Goal: Use online tool/utility: Use online tool/utility

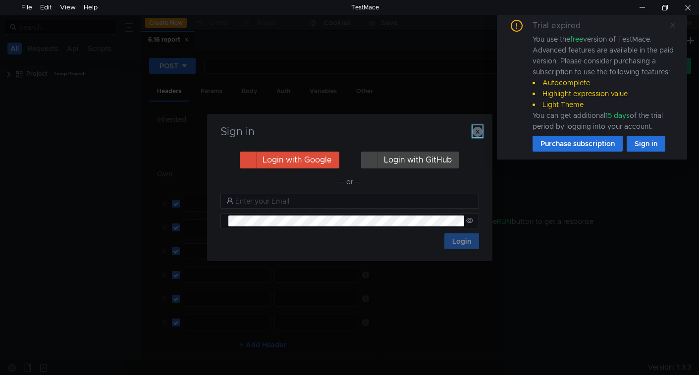
click at [479, 131] on icon "button" at bounding box center [477, 132] width 10 height 10
click at [675, 24] on icon at bounding box center [672, 25] width 7 height 7
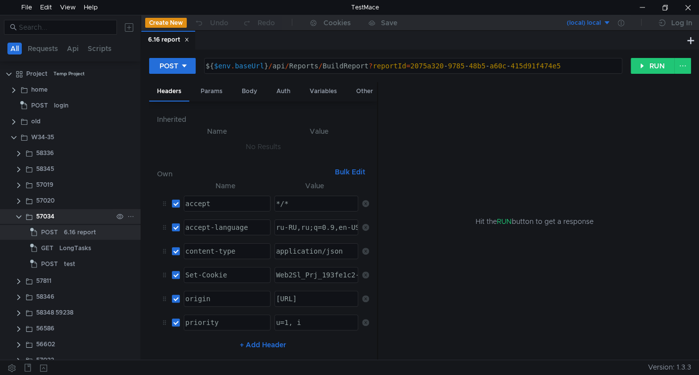
click at [16, 216] on clr-icon at bounding box center [19, 217] width 8 height 8
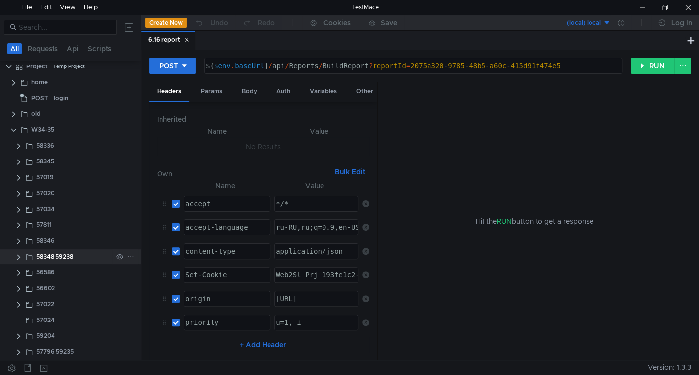
scroll to position [10, 0]
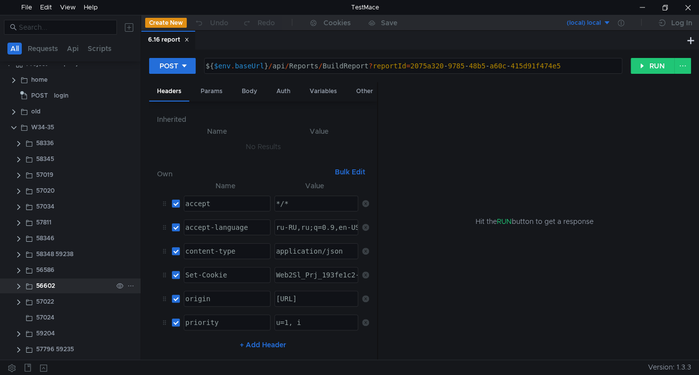
click at [16, 349] on clr-icon at bounding box center [19, 350] width 8 height 8
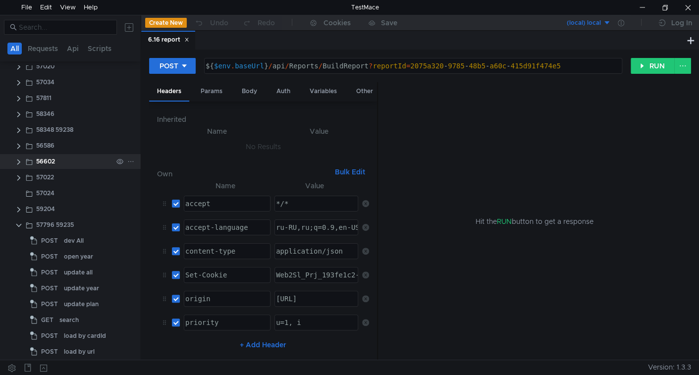
scroll to position [138, 0]
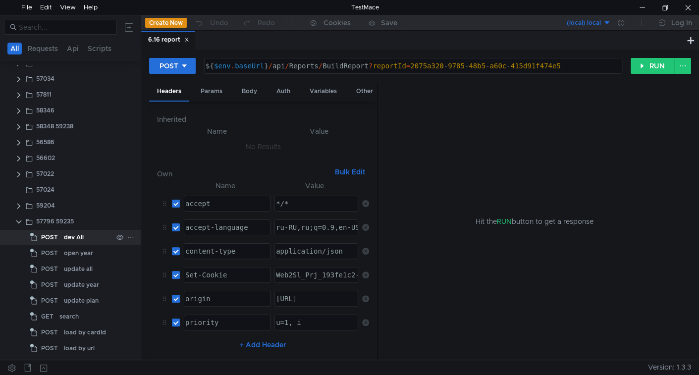
click at [68, 236] on div "dev All" at bounding box center [74, 237] width 20 height 15
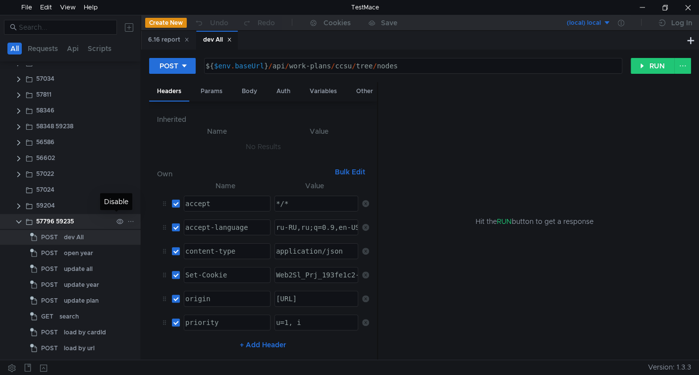
click at [127, 218] on icon at bounding box center [130, 221] width 7 height 7
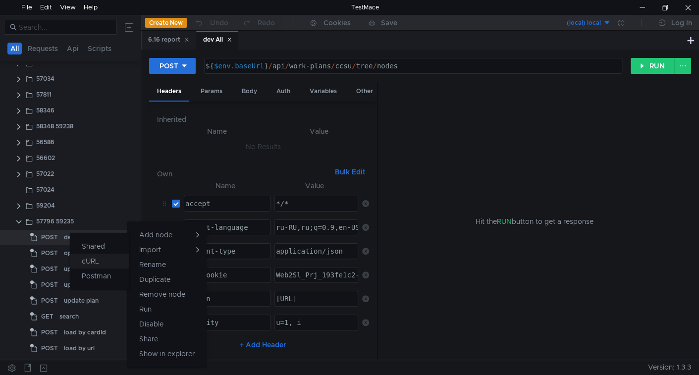
click at [82, 259] on app-tour-anchor "cURL" at bounding box center [90, 261] width 17 height 12
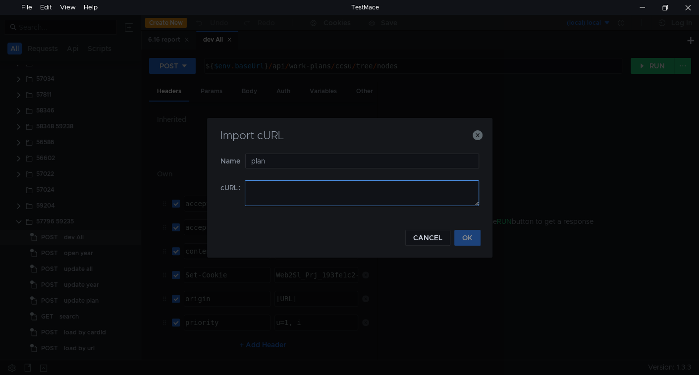
type input "plan"
paste textarea "curl 'https://ius-msb.sgp2.local/ius-msb-dev/api/work-plans/ccsu/plan?year=2023…"
type textarea "curl 'https://ius-msb.sgp2.local/ius-msb-dev/api/work-plans/ccsu/plan?year=2023…"
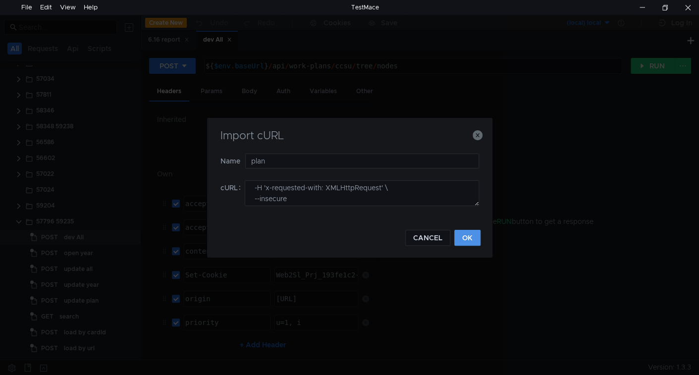
click at [462, 239] on button "OK" at bounding box center [467, 238] width 26 height 16
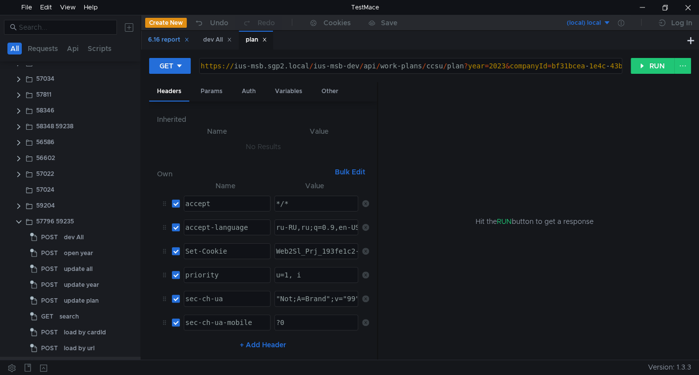
scroll to position [0, 0]
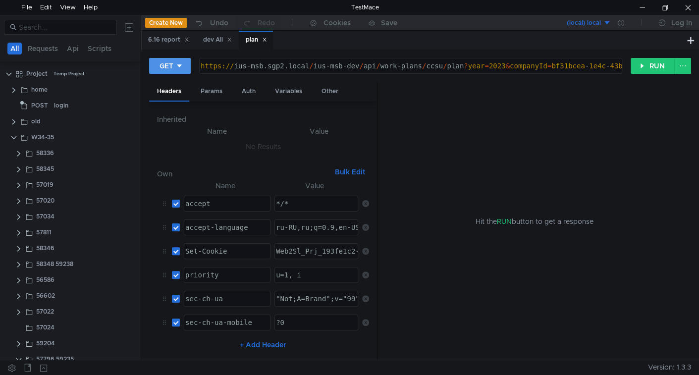
click at [176, 69] on icon at bounding box center [179, 65] width 7 height 7
click at [176, 99] on li "POST" at bounding box center [170, 103] width 43 height 16
click at [218, 38] on div "dev All" at bounding box center [217, 40] width 29 height 10
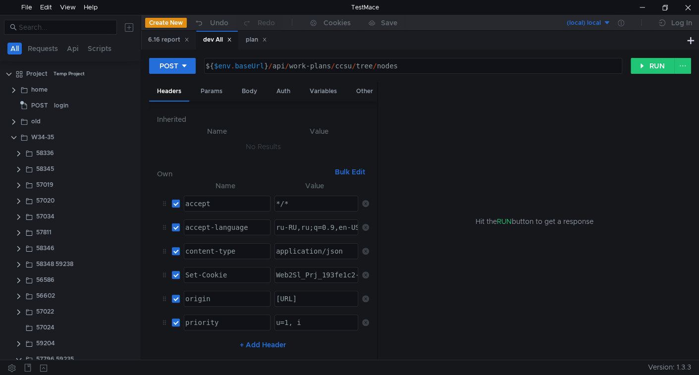
scroll to position [154, 0]
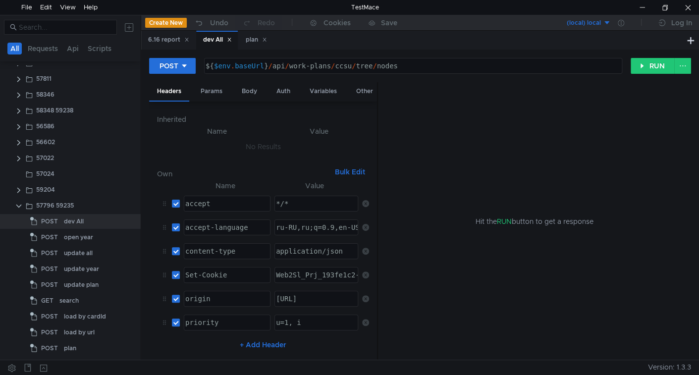
click at [232, 39] on icon at bounding box center [229, 39] width 5 height 5
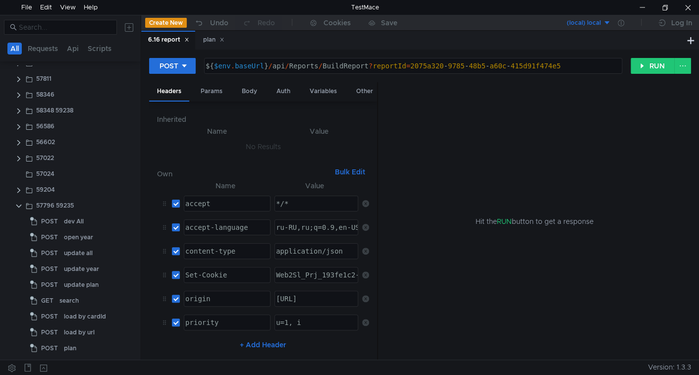
scroll to position [0, 0]
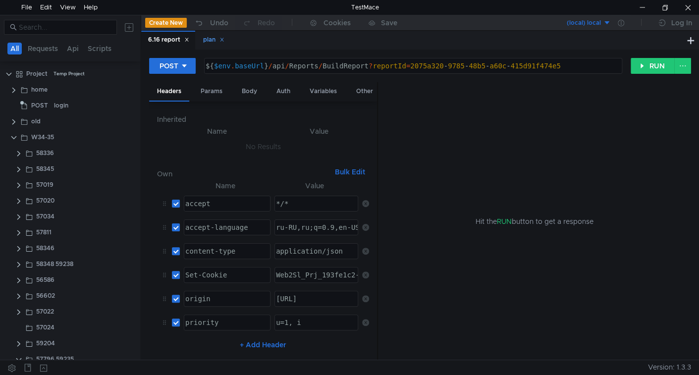
click at [207, 43] on div "plan" at bounding box center [213, 40] width 21 height 10
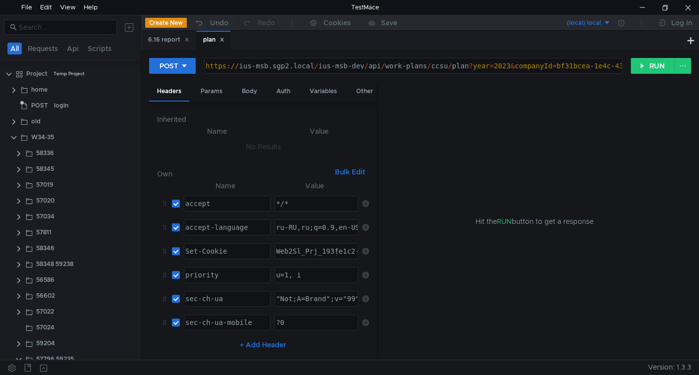
scroll to position [154, 0]
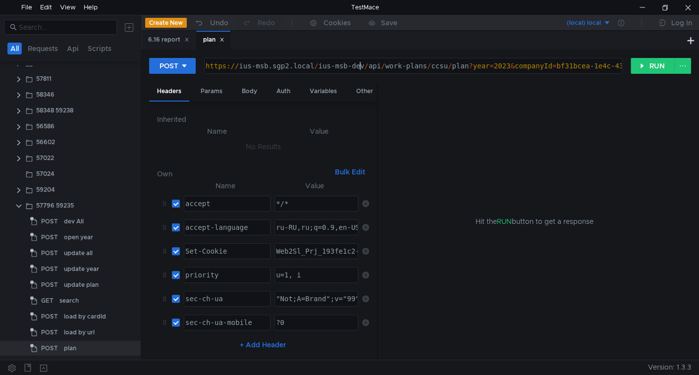
click at [361, 65] on div "https:// ius-msb.sgp2.local / ius-msb-dev / api / work-plans / ccsu / plan ? ye…" at bounding box center [574, 74] width 740 height 24
click at [214, 95] on div "Params" at bounding box center [212, 91] width 38 height 18
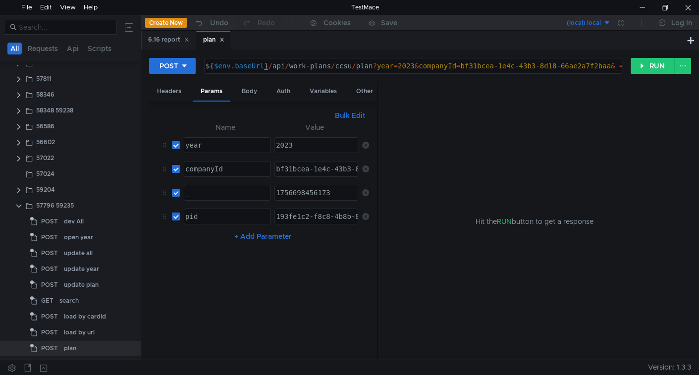
click at [364, 191] on icon at bounding box center [365, 192] width 7 height 7
click at [254, 88] on div "Body" at bounding box center [249, 91] width 31 height 18
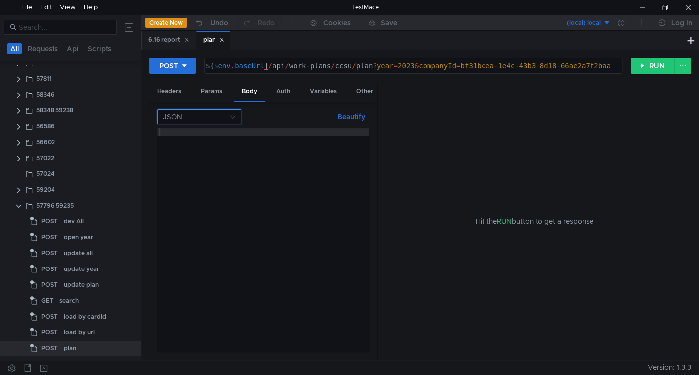
click at [183, 117] on input at bounding box center [195, 117] width 65 height 14
click at [187, 68] on div at bounding box center [349, 187] width 699 height 375
click at [186, 68] on icon at bounding box center [184, 65] width 7 height 7
click at [171, 89] on li "GET" at bounding box center [172, 87] width 47 height 16
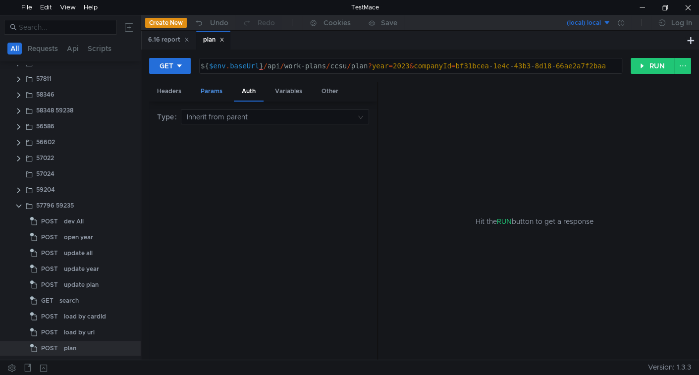
click at [216, 90] on div "Params" at bounding box center [212, 91] width 38 height 18
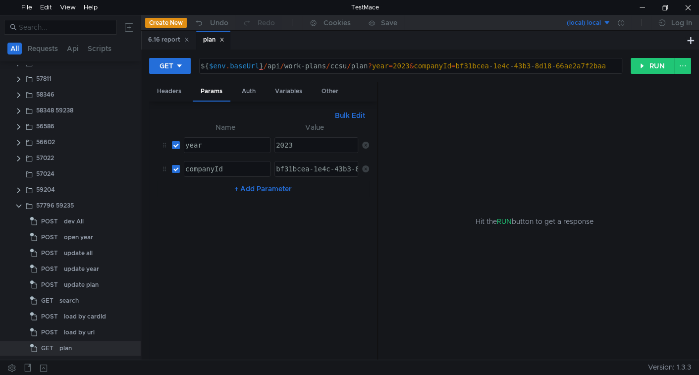
type textarea "${$env.baseUrl}/api/work-plans/ccsu/plan?year=2023&companyId=bf31bcea-1e4c-43b3…"
click at [270, 64] on div "${ $env . baseUrl } / api / work-plans / ccsu / plan ? year = 2023 & companyId …" at bounding box center [410, 74] width 422 height 24
drag, startPoint x: 270, startPoint y: 64, endPoint x: 336, endPoint y: 62, distance: 65.4
click at [336, 62] on div "${ $env . baseUrl } / api / work-plans / ccsu / plan ? year = 2023 & companyId …" at bounding box center [410, 74] width 422 height 24
click at [127, 205] on icon at bounding box center [130, 205] width 7 height 7
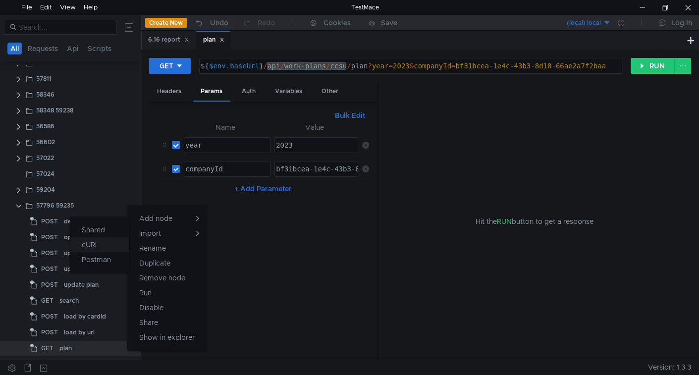
click at [103, 243] on button "cURL" at bounding box center [99, 244] width 59 height 15
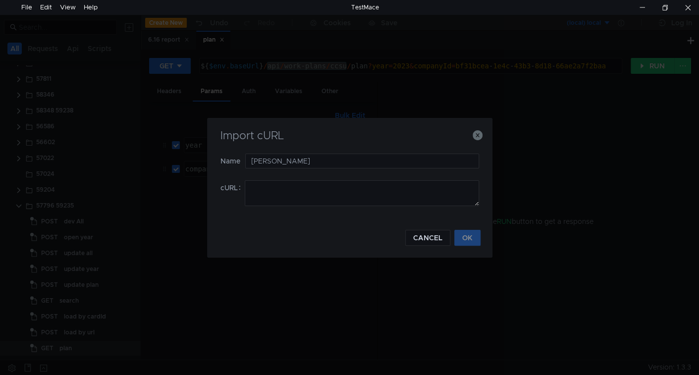
type input "й"
type input "questions"
paste textarea "curl 'https://ius-msb.sgp2.local/ius-msb-dev/api/work-plans/ccsu/questions?year…"
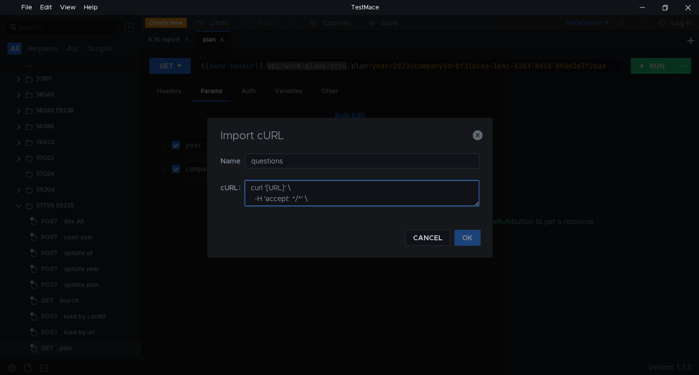
scroll to position [208, 0]
type textarea "curl 'https://ius-msb.sgp2.local/ius-msb-dev/api/work-plans/ccsu/questions?year…"
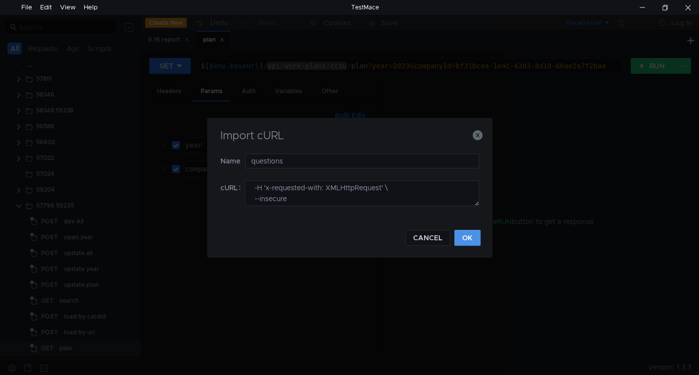
click at [475, 237] on button "OK" at bounding box center [467, 238] width 26 height 16
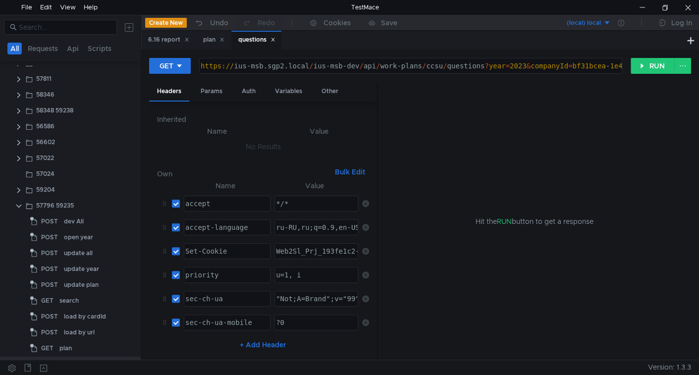
scroll to position [0, 0]
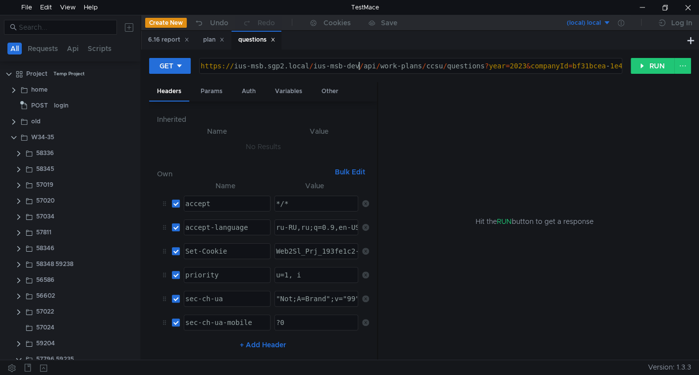
click at [359, 68] on div "https:// ius-msb.sgp2.local / ius-msb-dev / api / work-plans / ccsu / questions…" at bounding box center [579, 74] width 761 height 24
type textarea "${$env.baseUrl}/api/work-plans/ccsu/questions?year=2023&companyId=bf31bcea-1e4c…"
click at [216, 90] on div "Params" at bounding box center [212, 91] width 38 height 18
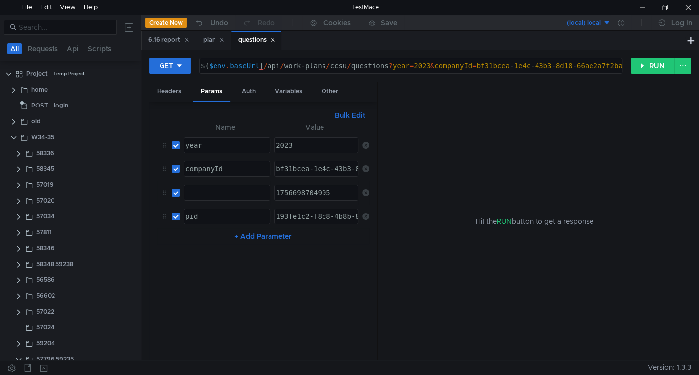
click at [366, 189] on icon at bounding box center [365, 192] width 7 height 7
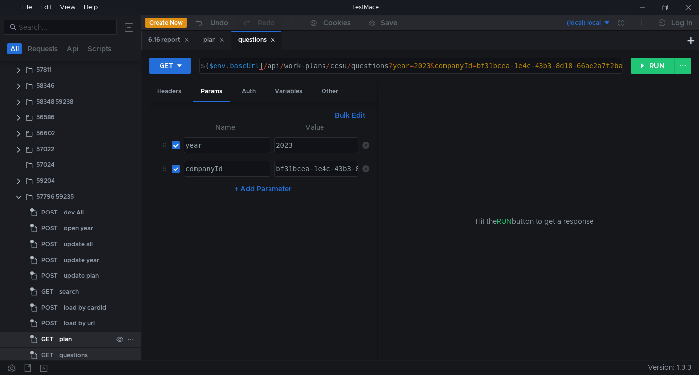
scroll to position [169, 0]
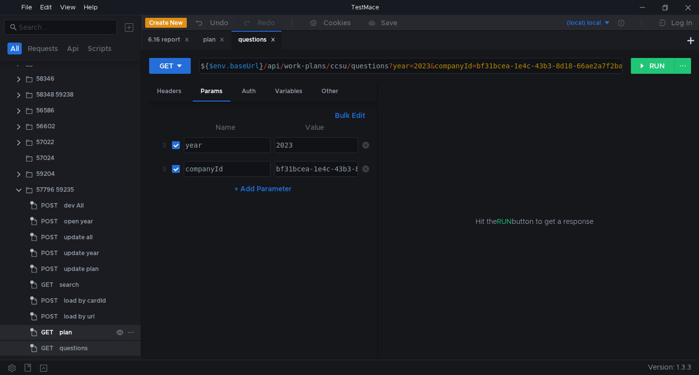
click at [71, 328] on div "plan" at bounding box center [65, 332] width 12 height 15
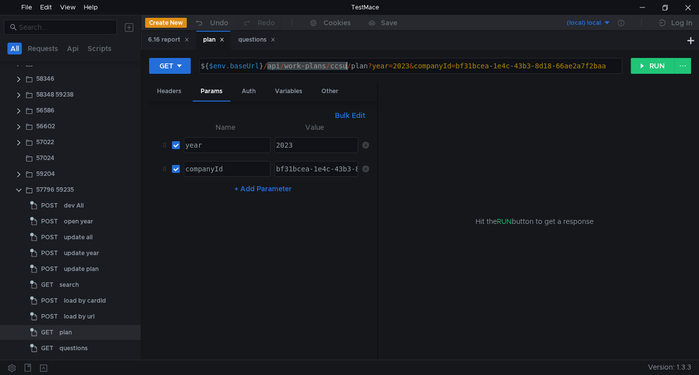
click at [346, 65] on div "${ $env . baseUrl } / api / work-plans / ccsu / plan ? year = 2023 & companyId …" at bounding box center [411, 65] width 422 height 15
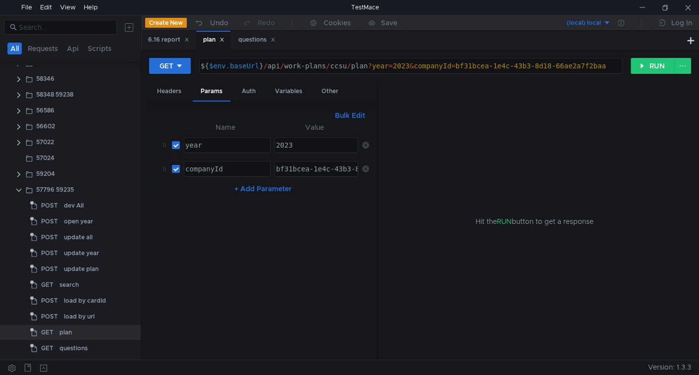
click at [364, 143] on icon at bounding box center [365, 145] width 7 height 7
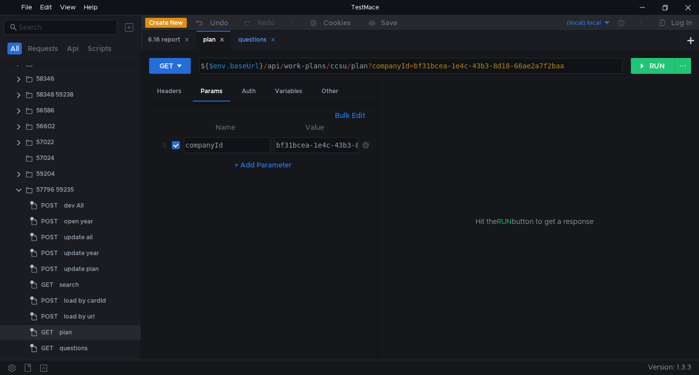
click at [250, 41] on div "questions" at bounding box center [256, 40] width 37 height 10
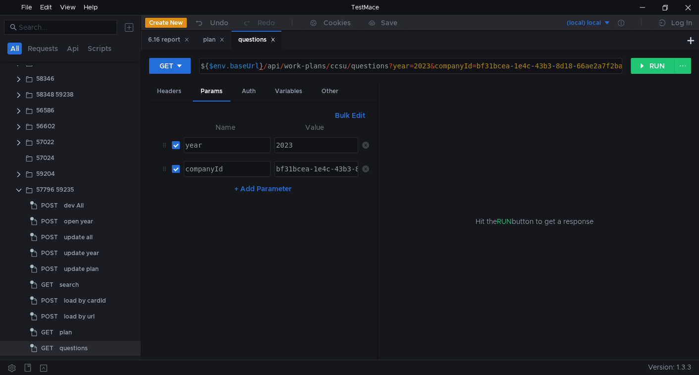
click at [366, 143] on icon at bounding box center [365, 145] width 7 height 7
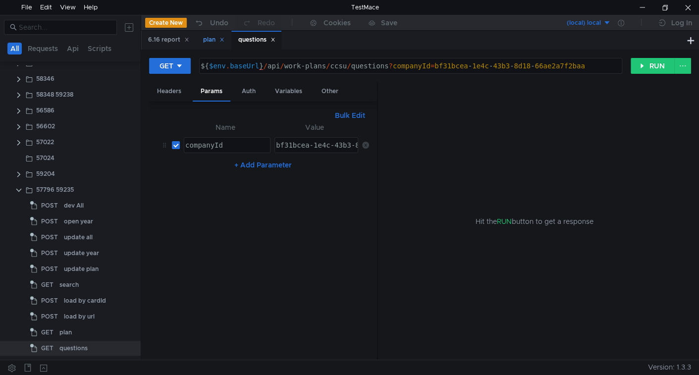
click at [214, 41] on div "plan" at bounding box center [213, 40] width 21 height 10
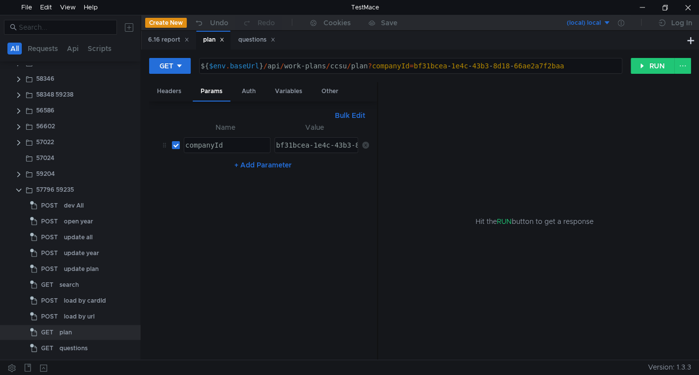
click at [363, 142] on icon at bounding box center [365, 145] width 7 height 7
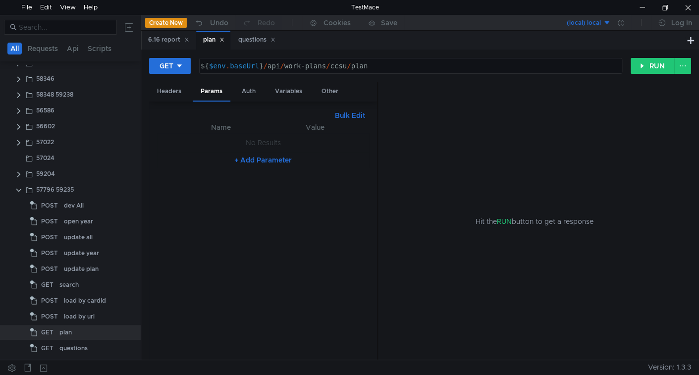
click at [404, 68] on div "${ $env . baseUrl } / api / work-plans / ccsu / plan" at bounding box center [410, 74] width 422 height 24
paste textarea "c0759dc9-17a5-4ccf-90ca-327803bc0214"
click at [636, 66] on button "RUN" at bounding box center [652, 66] width 44 height 16
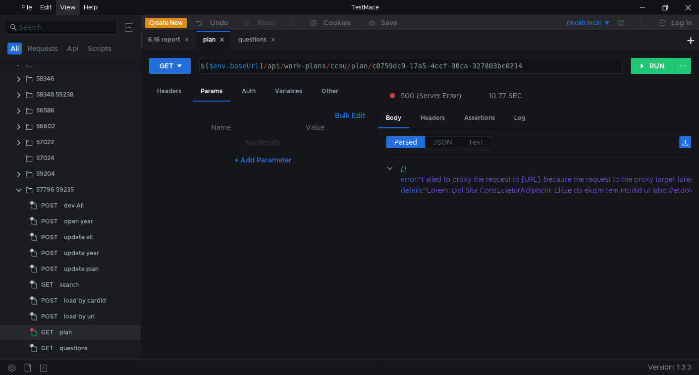
click at [64, 0] on div "View" at bounding box center [68, 7] width 16 height 15
click at [361, 66] on div "${ $env . baseUrl } / api / work-plans / ccsu / plan / c0759dc9-17a5-4ccf-90ca-…" at bounding box center [410, 74] width 422 height 24
type textarea "${$env.baseUrl}/api/work-plans/ccsu/c0759dc9-17a5-4ccf-90ca-327803bc0214"
click at [654, 64] on button "RUN" at bounding box center [652, 66] width 44 height 16
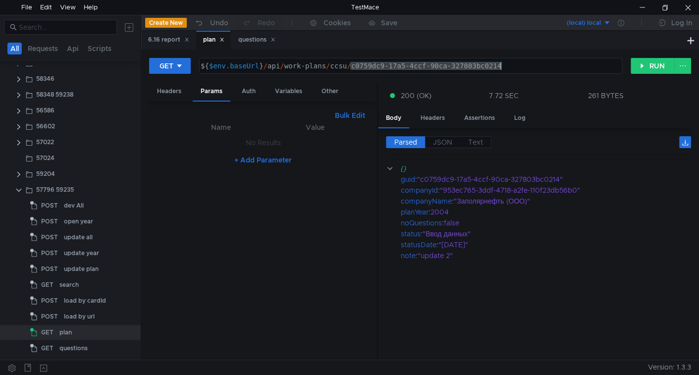
drag, startPoint x: 350, startPoint y: 67, endPoint x: 546, endPoint y: 63, distance: 195.6
click at [546, 63] on div "${ $env . baseUrl } / api / work-plans / ccsu / c0759dc9-17a5-4ccf-90ca-327803b…" at bounding box center [410, 74] width 422 height 24
click at [59, 346] on div "questions" at bounding box center [73, 348] width 28 height 15
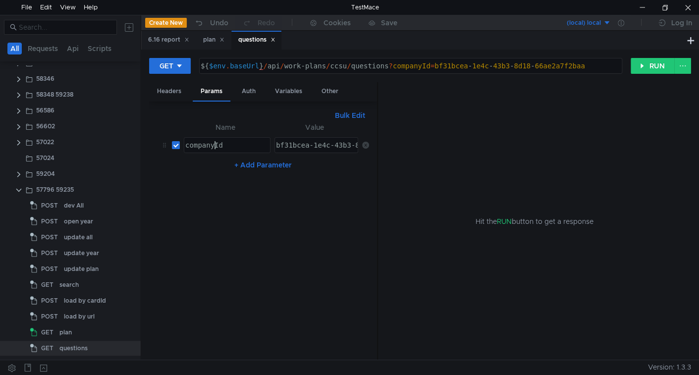
click at [213, 144] on div "companyId" at bounding box center [226, 153] width 86 height 24
type textarea "з"
type textarea "planId"
paste textarea "c0759dc9-17a5-4ccf-90ca-327803bc0214"
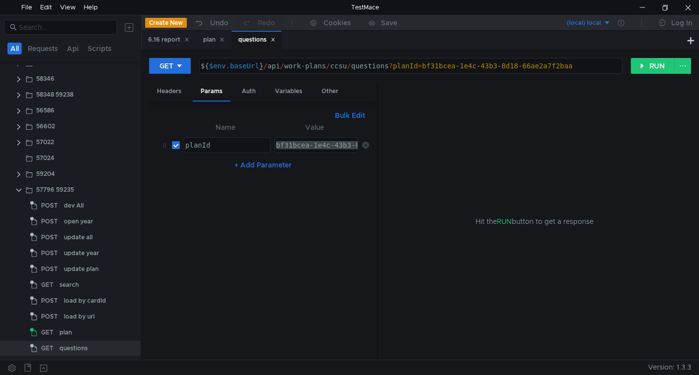
type textarea "c0759dc9-17a5-4ccf-90ca-327803bc0214"
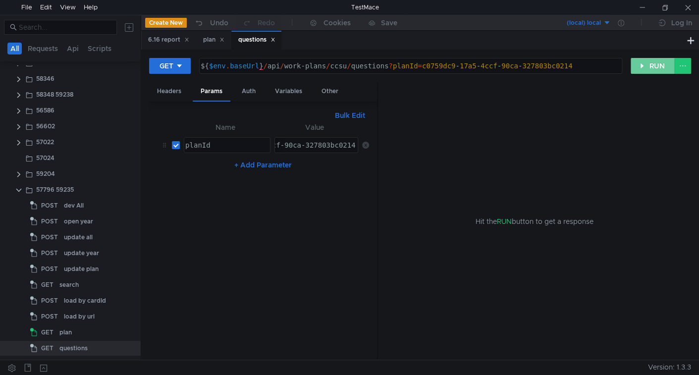
drag, startPoint x: 645, startPoint y: 63, endPoint x: 432, endPoint y: 66, distance: 212.5
click at [645, 63] on button "RUN" at bounding box center [652, 66] width 44 height 16
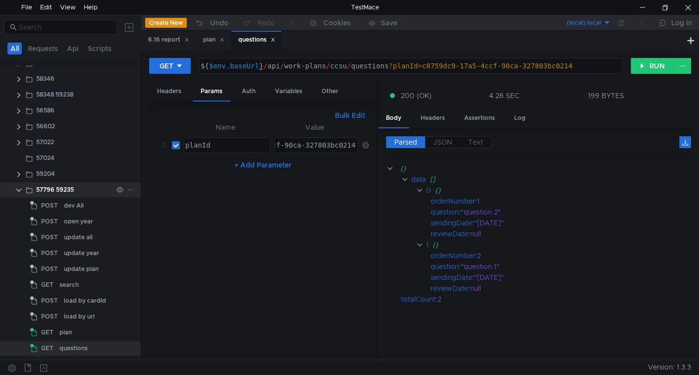
click at [128, 191] on icon at bounding box center [130, 189] width 7 height 7
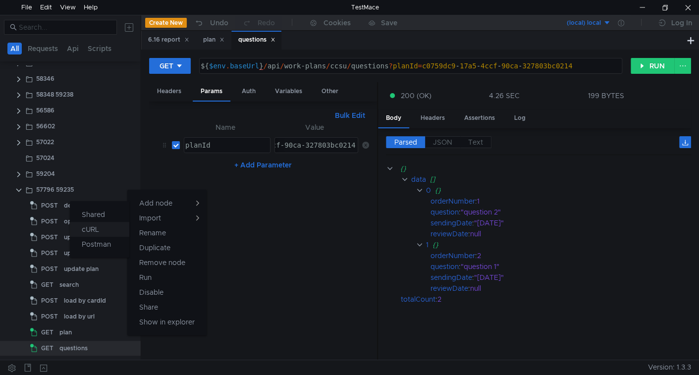
click at [110, 224] on button "cURL" at bounding box center [99, 229] width 59 height 15
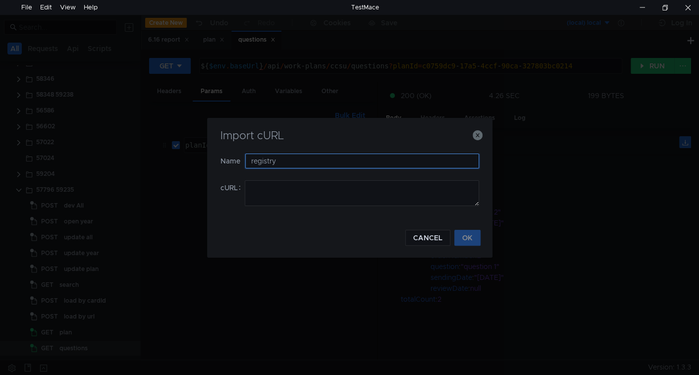
type input "registry"
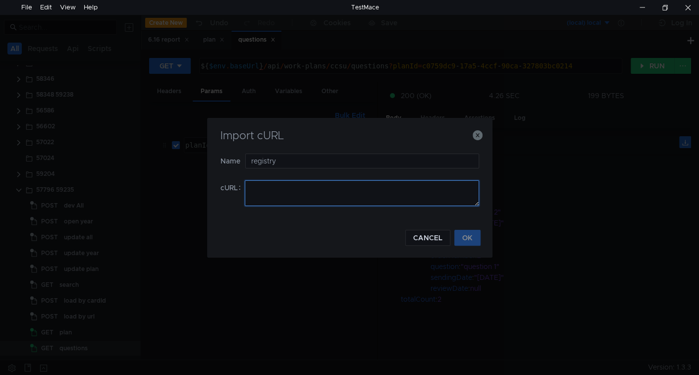
paste textarea "curl 'https://ius-msb.sgp2.local/ius-msb-dev/api/work-plans/ccsu?path=2004&_=17…"
type textarea "curl 'https://ius-msb.sgp2.local/ius-msb-dev/api/work-plans/ccsu?path=2004&_=17…"
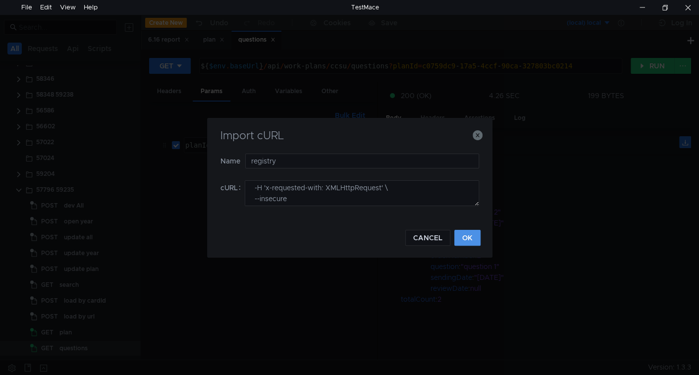
click at [467, 233] on button "OK" at bounding box center [467, 238] width 26 height 16
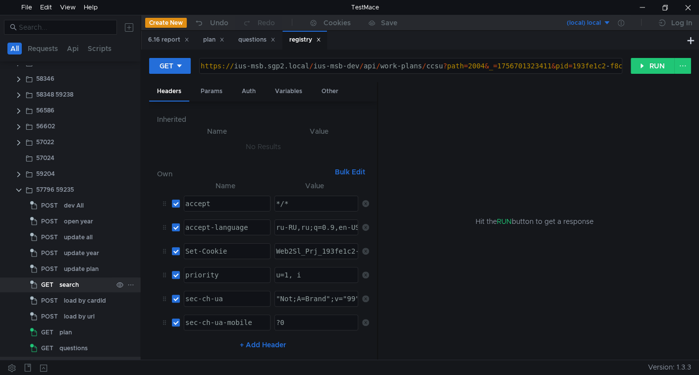
scroll to position [185, 0]
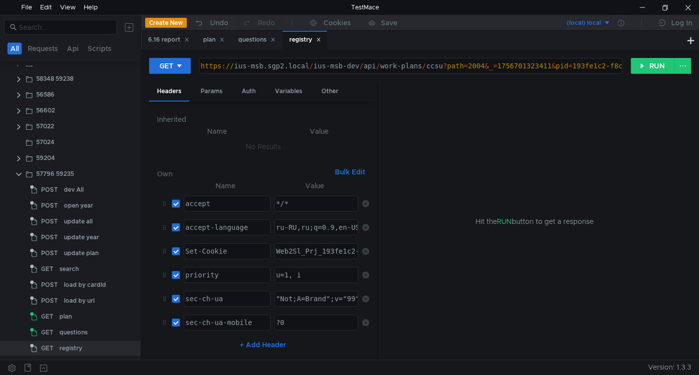
click at [361, 62] on div "https:// ius-msb.sgp2.local / ius-msb-dev / api / work-plans / ccsu ? path = 20…" at bounding box center [461, 74] width 524 height 24
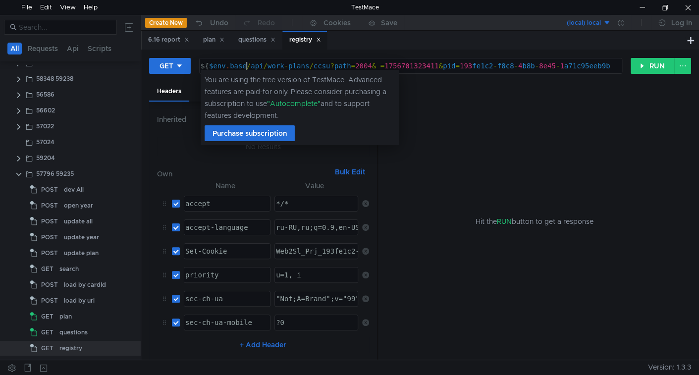
scroll to position [0, 4]
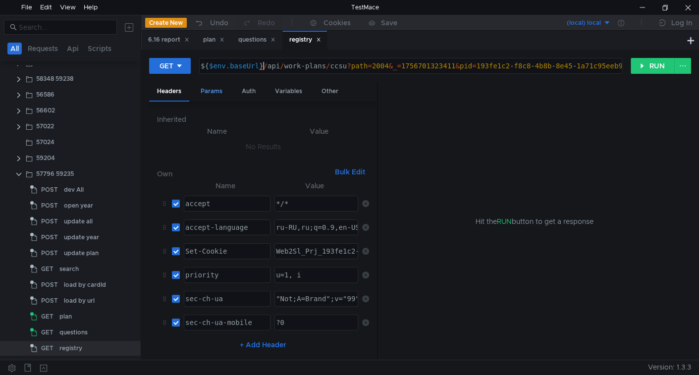
type textarea "${$env.baseUrl}/api/work-plans/ccsu?path=2004&_=1756701323411&pid=193fe1c2-f8c8…"
click at [211, 88] on div "Params" at bounding box center [212, 91] width 38 height 18
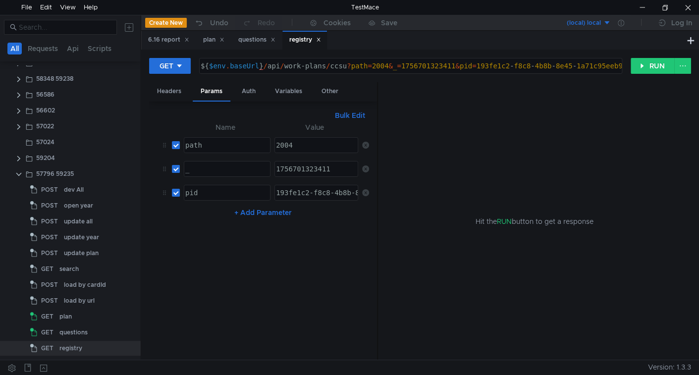
click at [367, 165] on icon at bounding box center [365, 168] width 7 height 7
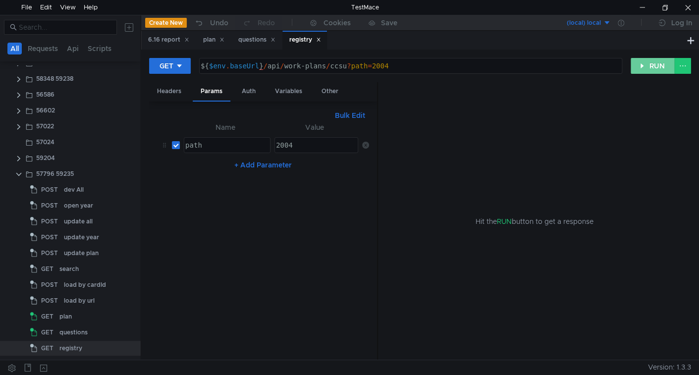
click at [662, 64] on button "RUN" at bounding box center [652, 66] width 44 height 16
click at [652, 65] on button "RUN" at bounding box center [652, 66] width 44 height 16
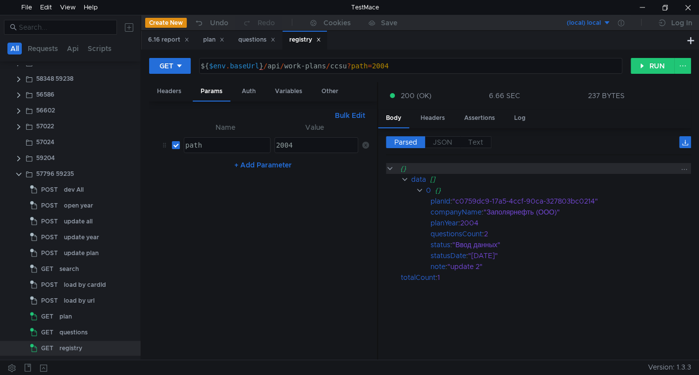
drag, startPoint x: 442, startPoint y: 139, endPoint x: 444, endPoint y: 168, distance: 28.8
click at [442, 139] on span "JSON" at bounding box center [442, 142] width 19 height 9
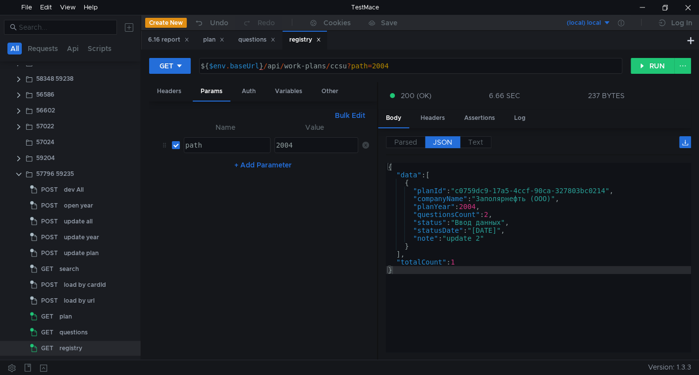
type textarea ""data": ["
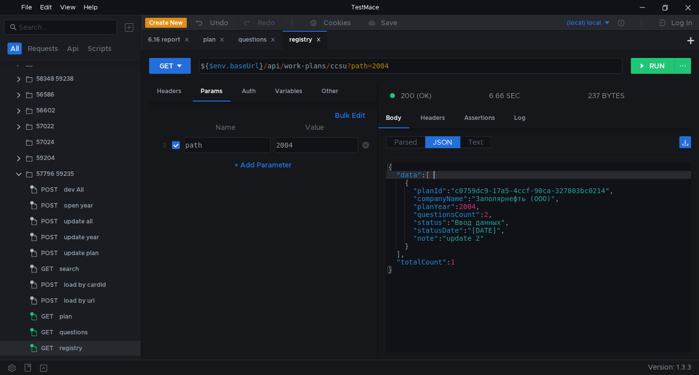
click at [490, 170] on div "{ "data" : [ { "planId" : "c0759dc9-17a5-4ccf-90ca-327803bc0214" , "companyName…" at bounding box center [538, 265] width 305 height 205
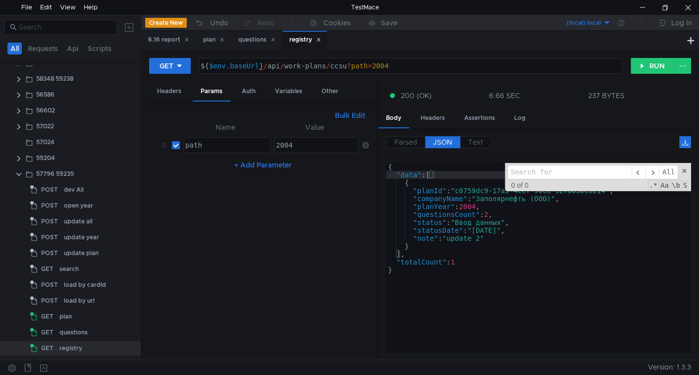
type input "c0759dc9-17a5-4ccf-90ca-327803bc0214"
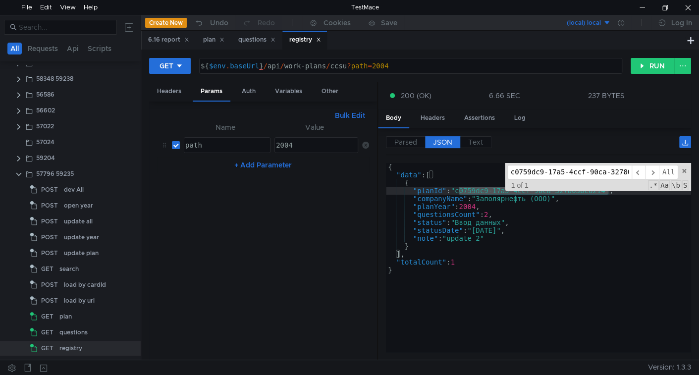
scroll to position [0, 32]
type textarea ""planId": "c0759dc9-17a5-4ccf-90ca-327803bc0214","
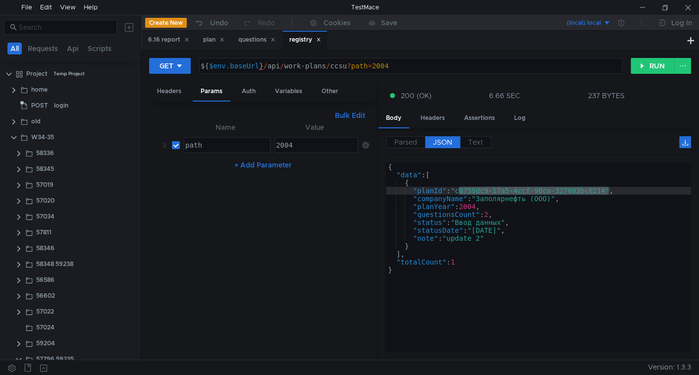
scroll to position [0, 4]
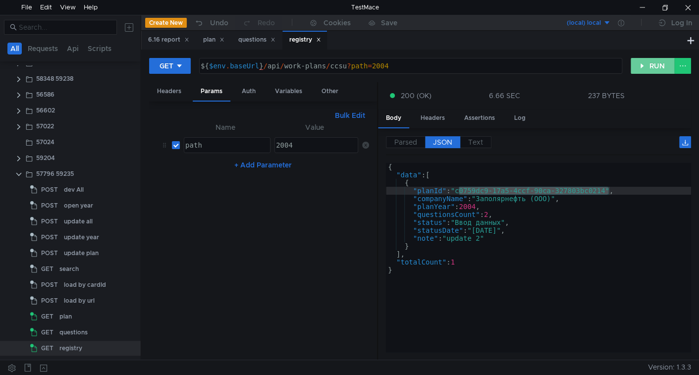
click at [635, 59] on button "RUN" at bounding box center [652, 66] width 44 height 16
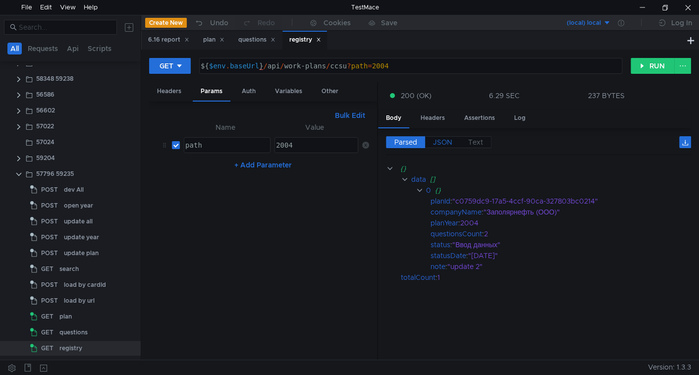
click at [445, 142] on span "JSON" at bounding box center [442, 142] width 19 height 9
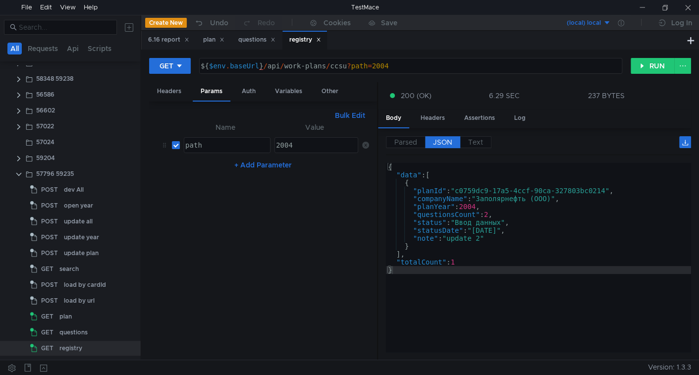
scroll to position [0, 4]
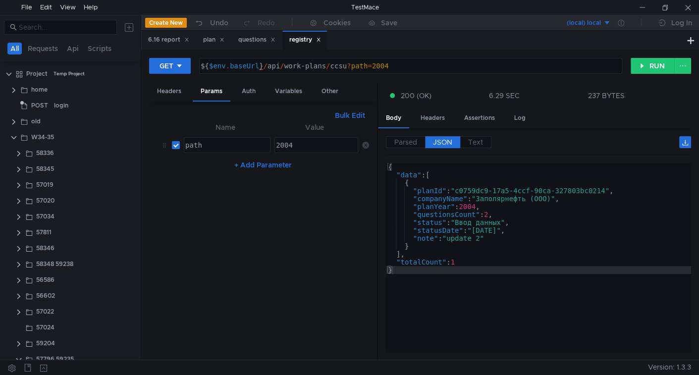
scroll to position [0, 4]
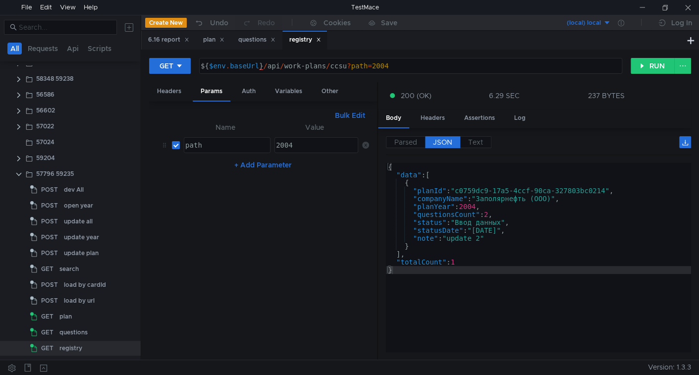
scroll to position [0, 4]
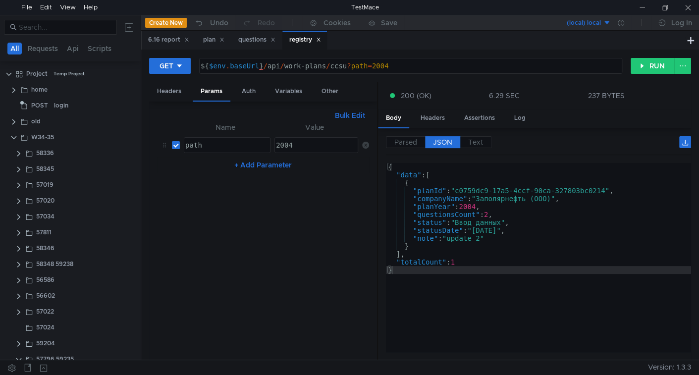
scroll to position [0, 4]
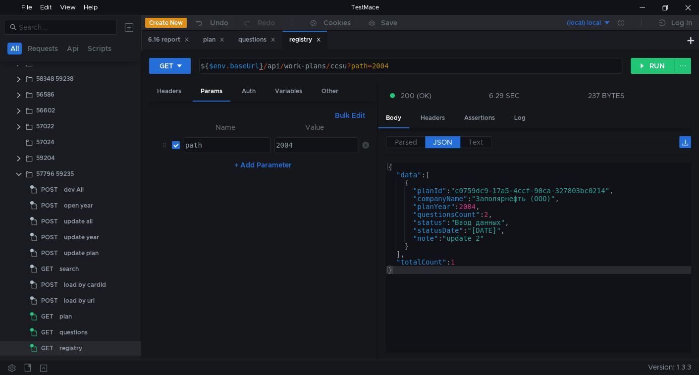
click at [210, 239] on nz-table "Name Value path ההההההההההההההההההההההההההההההההההההההההההההההההההההההההההההההה…" at bounding box center [263, 236] width 212 height 231
click at [321, 41] on icon at bounding box center [318, 39] width 5 height 5
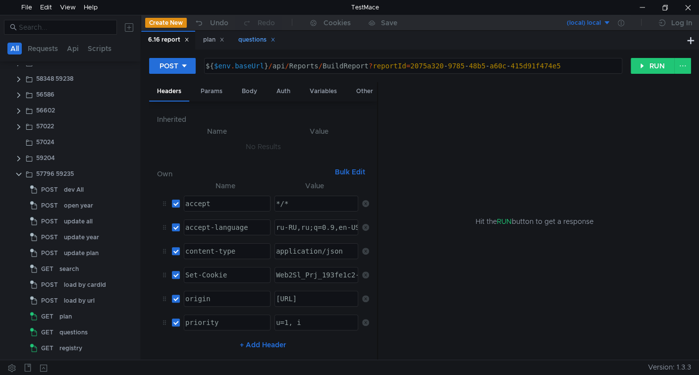
scroll to position [0, 0]
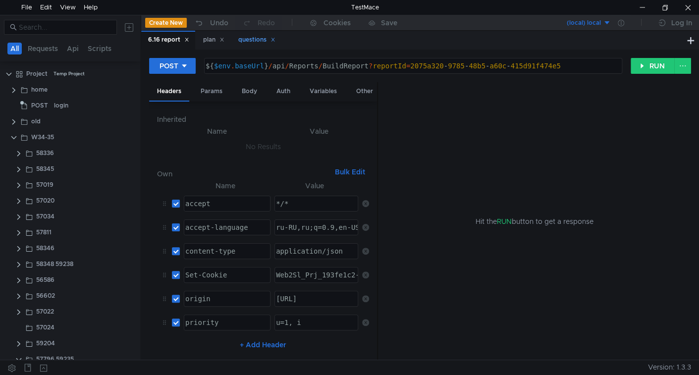
click at [275, 39] on icon at bounding box center [272, 39] width 3 height 3
click at [224, 43] on div "plan" at bounding box center [213, 40] width 21 height 10
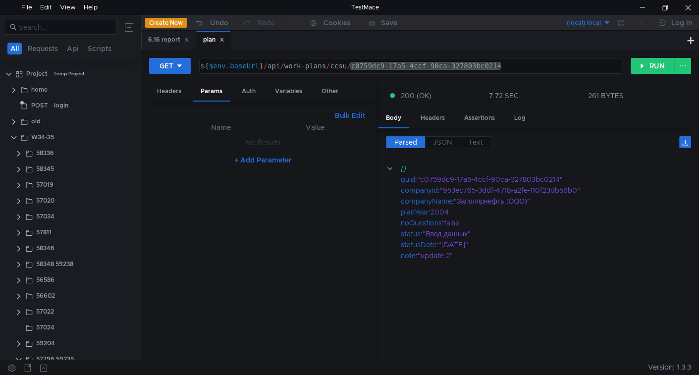
scroll to position [185, 0]
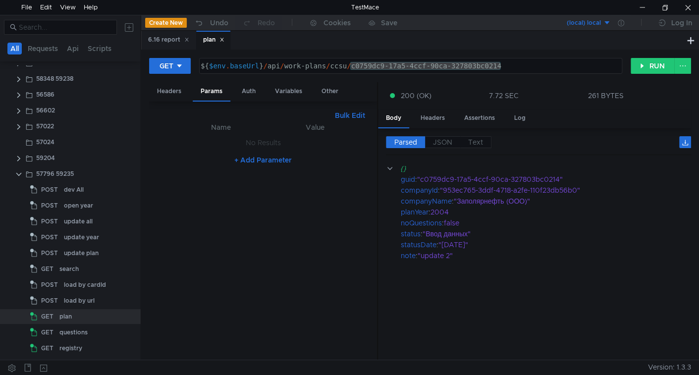
click at [224, 41] on icon at bounding box center [221, 39] width 5 height 5
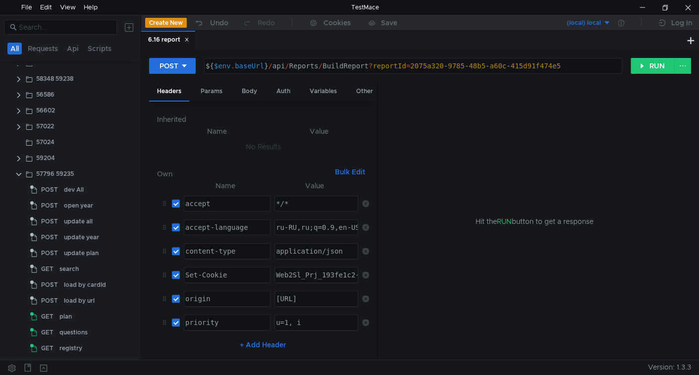
scroll to position [0, 0]
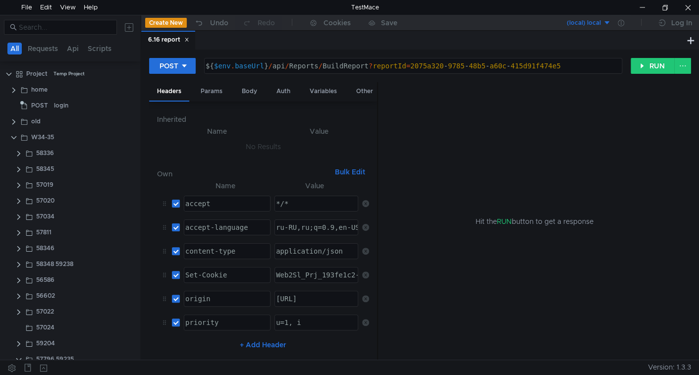
click at [186, 42] on div "6.16 report" at bounding box center [168, 40] width 41 height 10
click at [187, 43] on div "6.16 report" at bounding box center [168, 40] width 41 height 10
click at [188, 38] on icon at bounding box center [186, 39] width 5 height 5
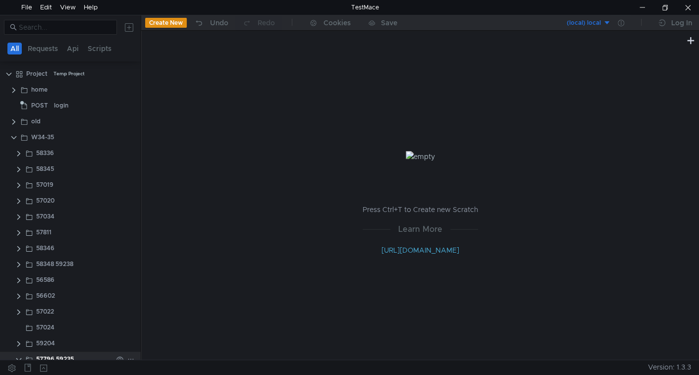
scroll to position [185, 0]
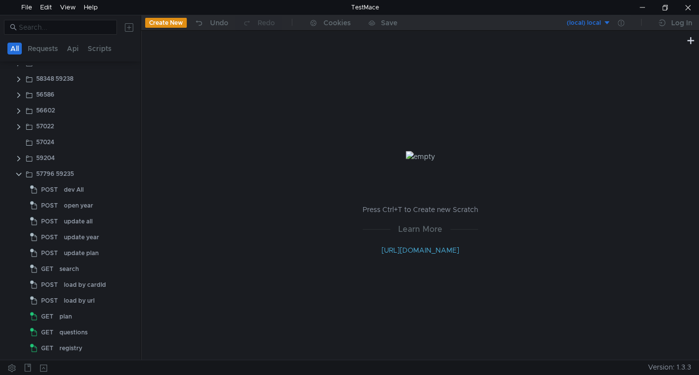
drag, startPoint x: 19, startPoint y: 170, endPoint x: 21, endPoint y: 176, distance: 5.8
click at [19, 171] on clr-icon at bounding box center [19, 174] width 8 height 8
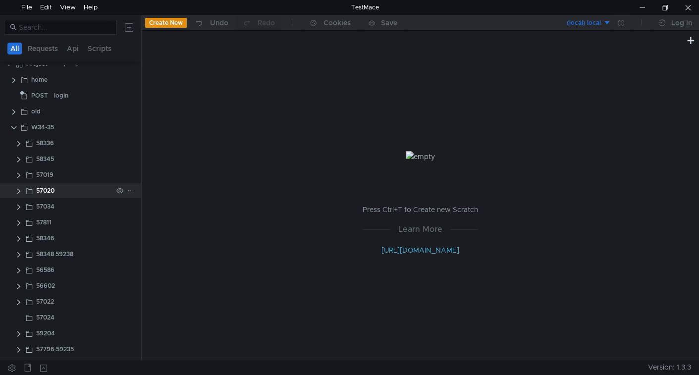
scroll to position [0, 0]
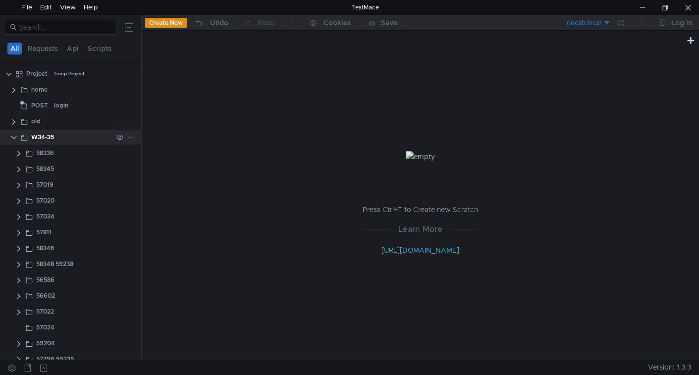
click at [12, 137] on clr-icon at bounding box center [14, 138] width 8 height 8
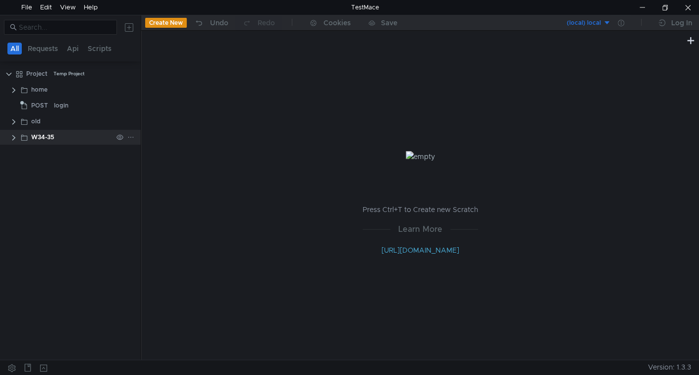
click at [14, 138] on clr-icon at bounding box center [14, 138] width 8 height 8
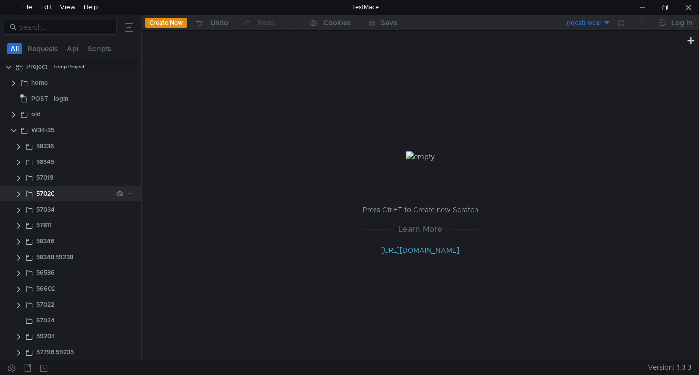
scroll to position [10, 0]
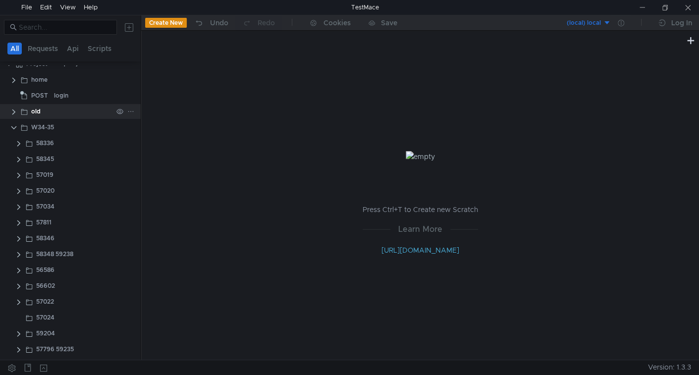
click at [14, 111] on clr-icon at bounding box center [14, 112] width 8 height 8
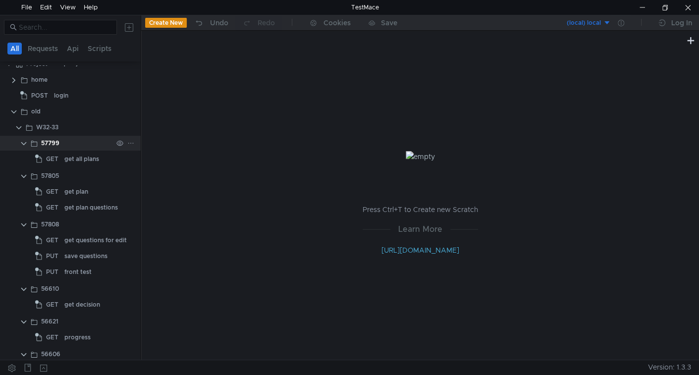
click at [23, 142] on clr-icon at bounding box center [24, 144] width 8 height 8
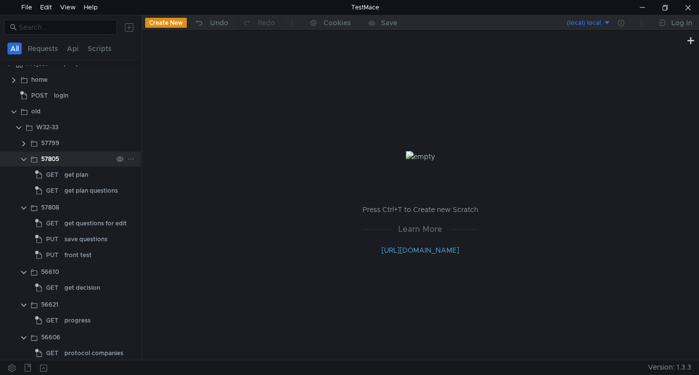
click at [21, 160] on clr-icon at bounding box center [24, 159] width 8 height 8
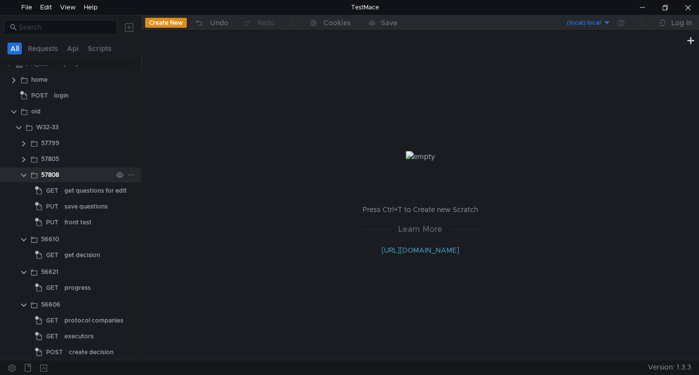
click at [22, 177] on clr-icon at bounding box center [24, 175] width 8 height 8
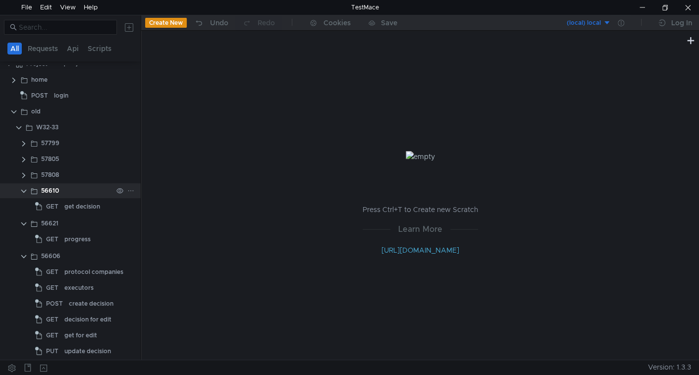
click at [24, 191] on clr-icon at bounding box center [24, 191] width 8 height 8
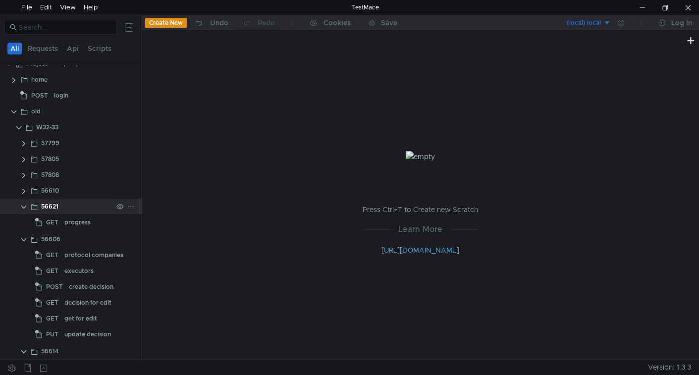
click at [25, 205] on clr-icon at bounding box center [24, 207] width 8 height 8
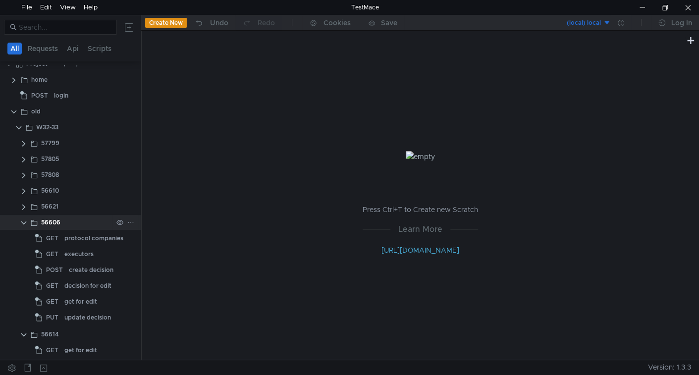
click at [23, 221] on clr-icon at bounding box center [24, 223] width 8 height 8
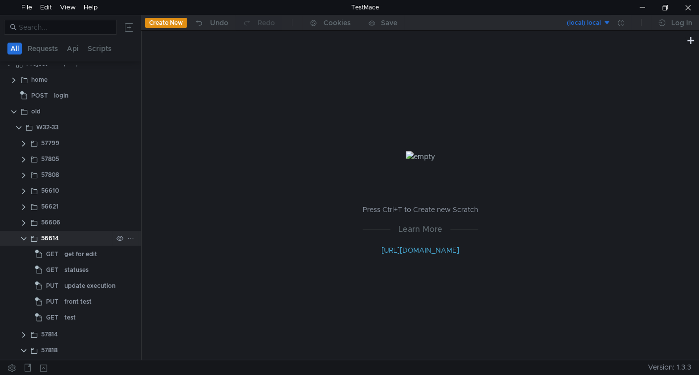
click at [22, 237] on clr-icon at bounding box center [24, 239] width 8 height 8
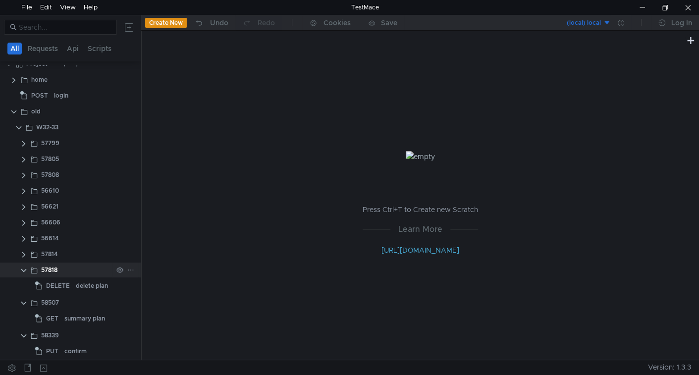
click at [23, 273] on app-app-tree-node-expander at bounding box center [24, 269] width 8 height 15
click at [25, 269] on clr-icon at bounding box center [24, 270] width 8 height 8
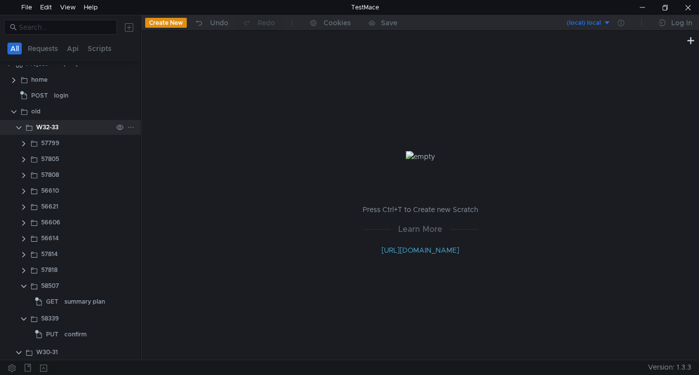
click at [17, 127] on clr-icon at bounding box center [19, 128] width 8 height 8
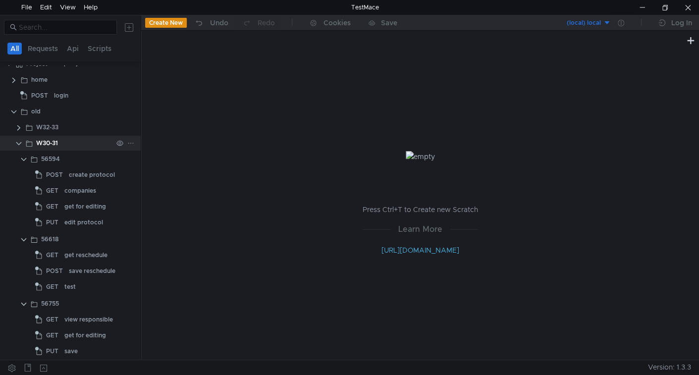
click at [51, 139] on div "W30-31" at bounding box center [47, 143] width 22 height 15
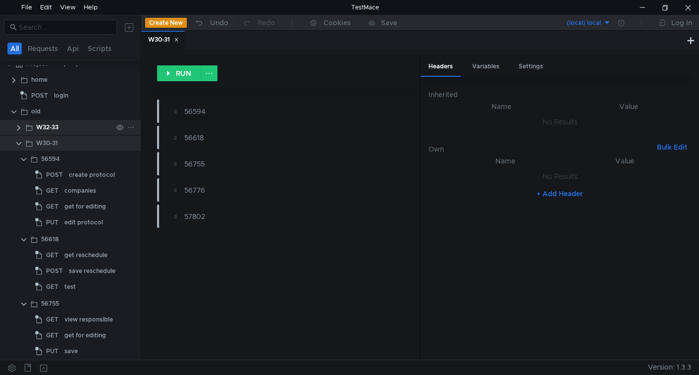
click at [17, 127] on clr-icon at bounding box center [19, 128] width 8 height 8
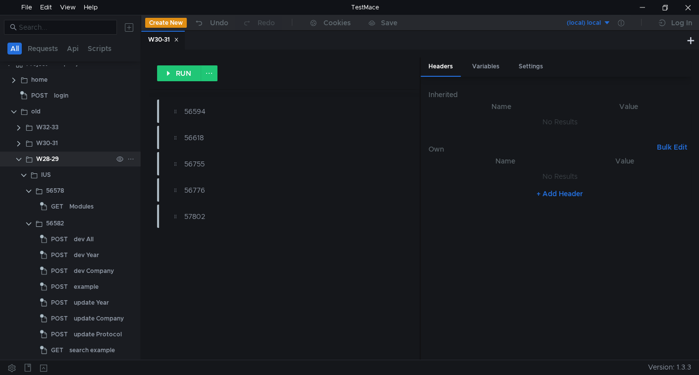
click at [56, 155] on div "W28-29" at bounding box center [47, 159] width 23 height 15
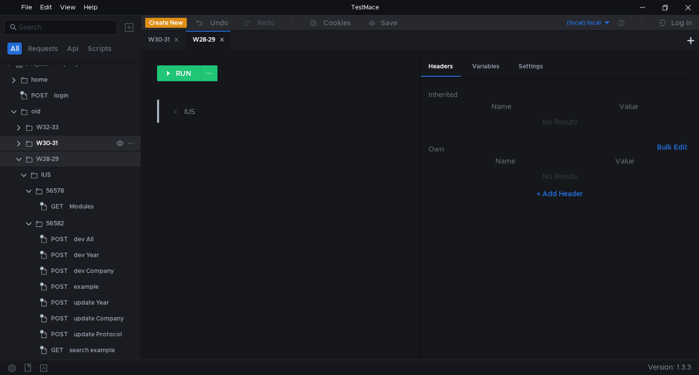
click at [18, 143] on clr-icon at bounding box center [19, 144] width 8 height 8
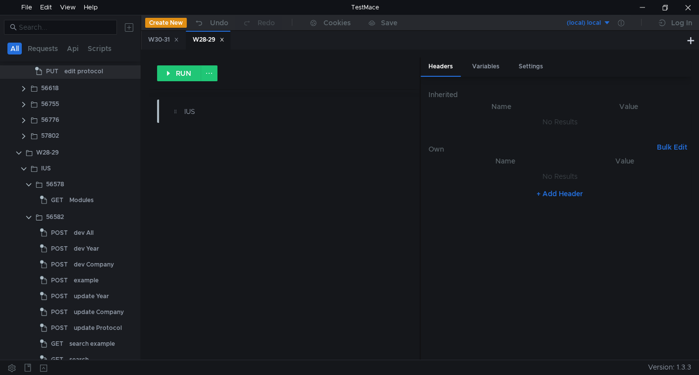
scroll to position [0, 0]
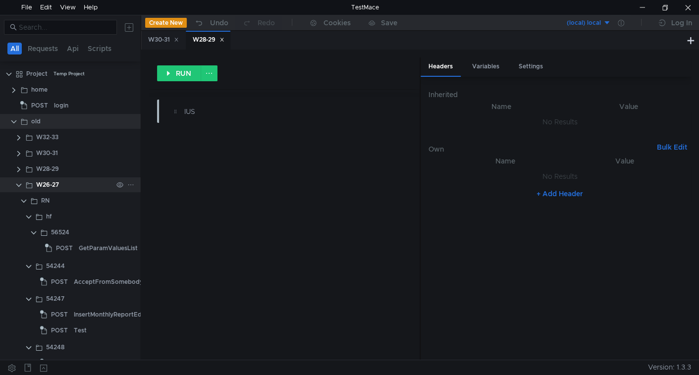
click at [17, 182] on clr-icon at bounding box center [19, 185] width 8 height 8
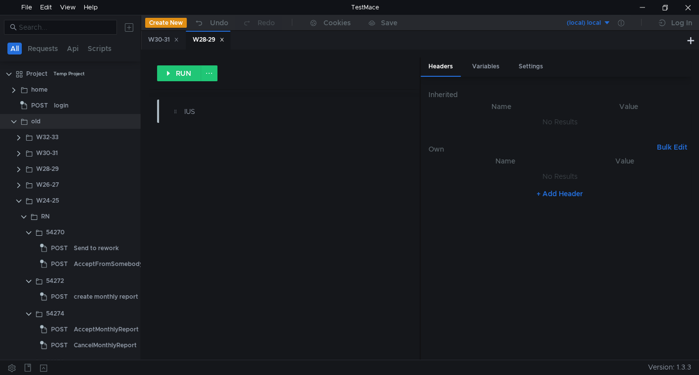
drag, startPoint x: 17, startPoint y: 199, endPoint x: 20, endPoint y: 213, distance: 14.2
click at [17, 200] on clr-icon at bounding box center [19, 201] width 8 height 8
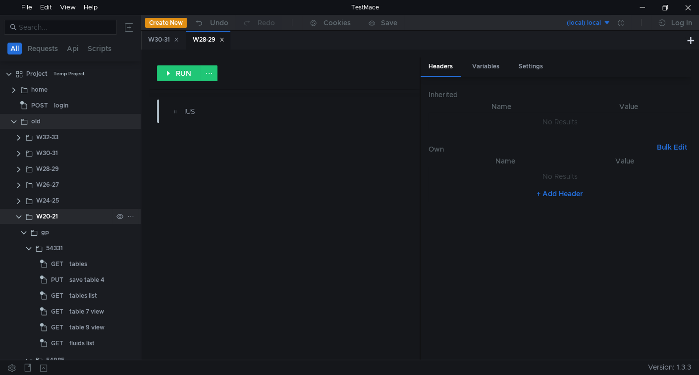
click at [20, 218] on clr-icon at bounding box center [19, 217] width 8 height 8
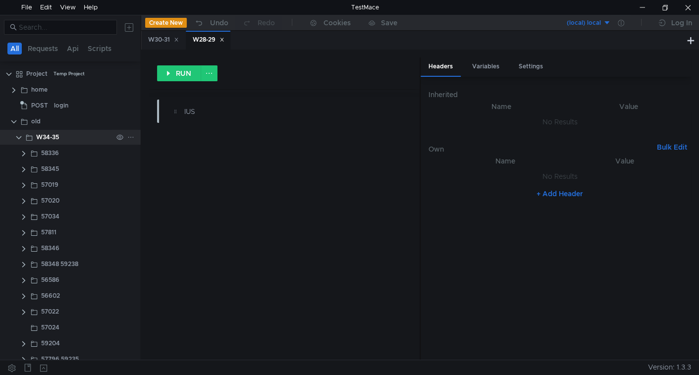
click at [18, 137] on clr-icon at bounding box center [19, 138] width 8 height 8
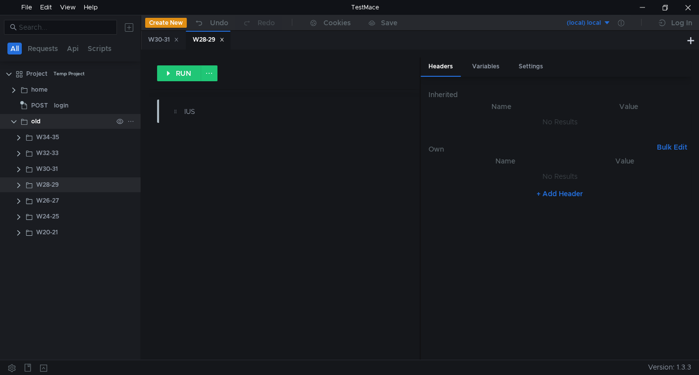
click at [14, 123] on clr-icon at bounding box center [14, 122] width 8 height 8
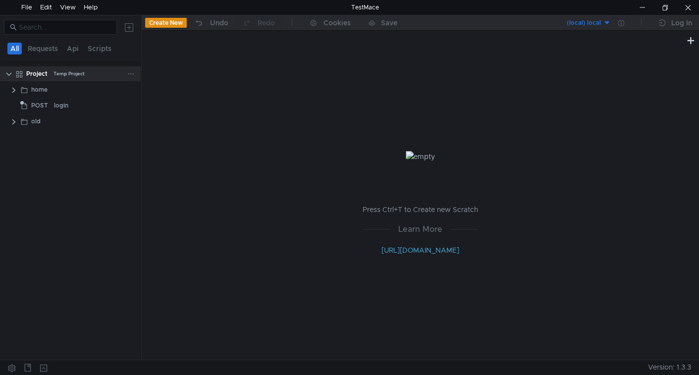
click at [133, 74] on icon at bounding box center [130, 73] width 7 height 7
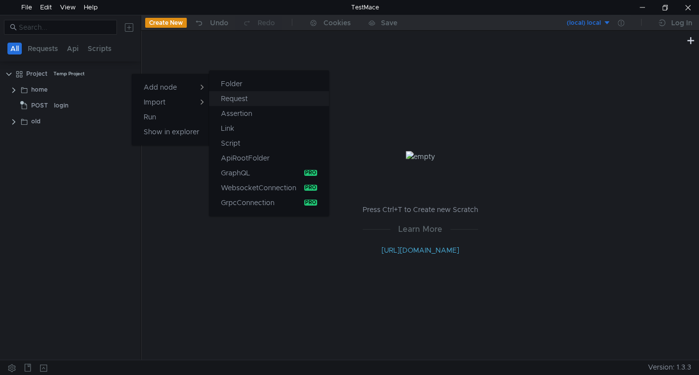
click at [237, 97] on app-tour-anchor "Request" at bounding box center [234, 99] width 27 height 12
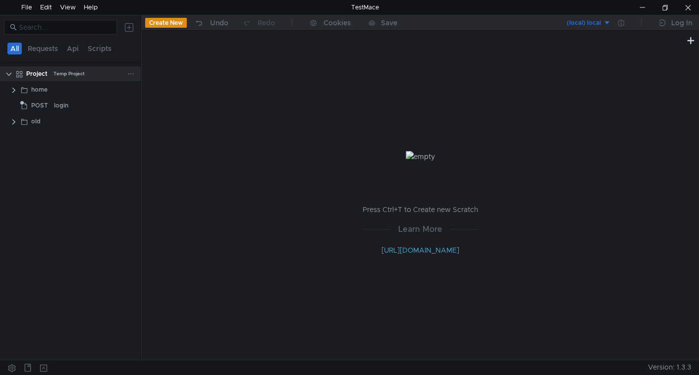
click at [131, 72] on icon at bounding box center [130, 73] width 7 height 7
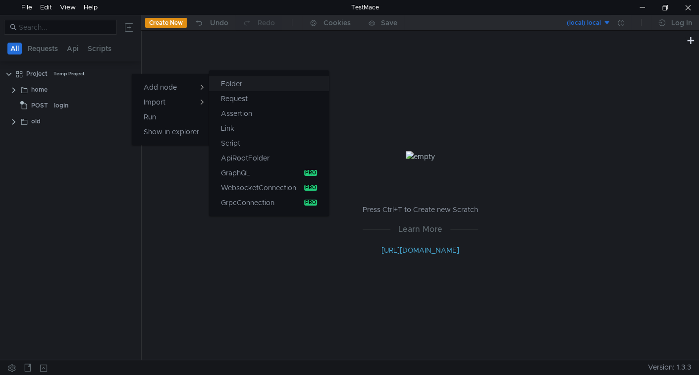
click at [227, 87] on app-tour-anchor "Folder" at bounding box center [231, 84] width 21 height 12
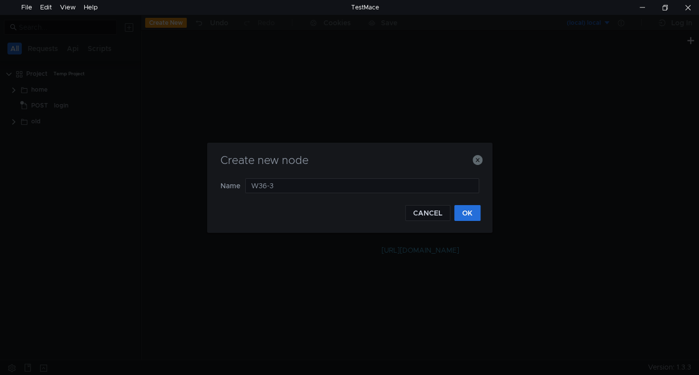
type input "W36-37"
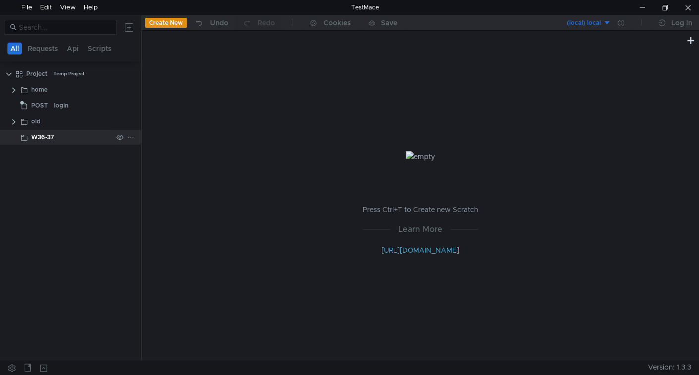
click at [58, 139] on div "W36-37" at bounding box center [71, 137] width 81 height 15
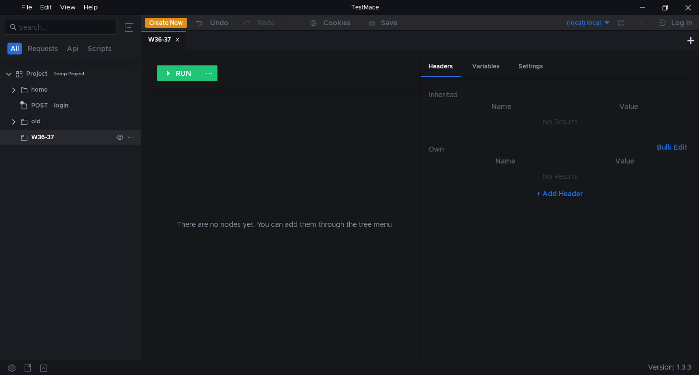
click at [132, 137] on icon at bounding box center [130, 137] width 5 height 1
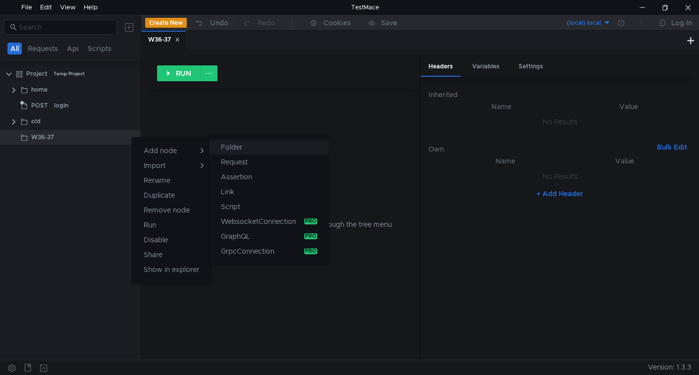
click at [243, 153] on button "Folder" at bounding box center [269, 147] width 120 height 15
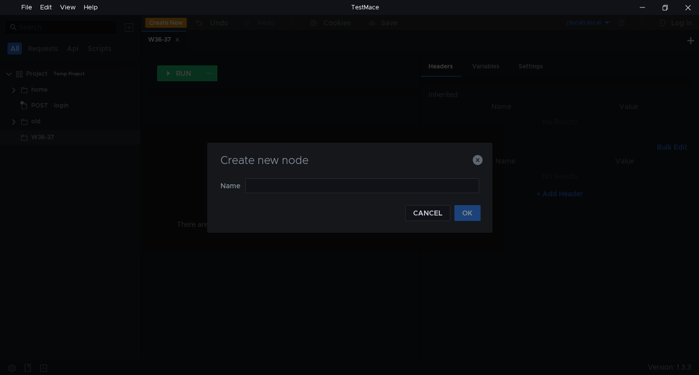
type input "59143"
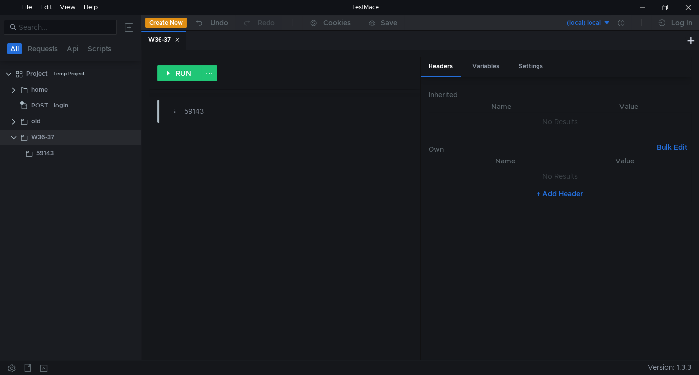
click at [179, 40] on icon at bounding box center [177, 39] width 3 height 3
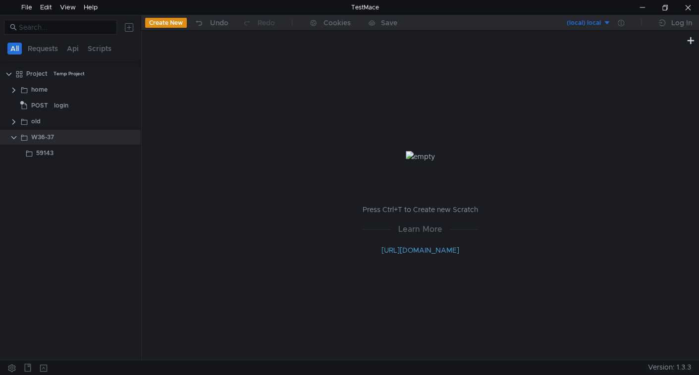
click at [434, 162] on img at bounding box center [420, 156] width 29 height 11
click at [67, 150] on div "59143" at bounding box center [74, 153] width 76 height 15
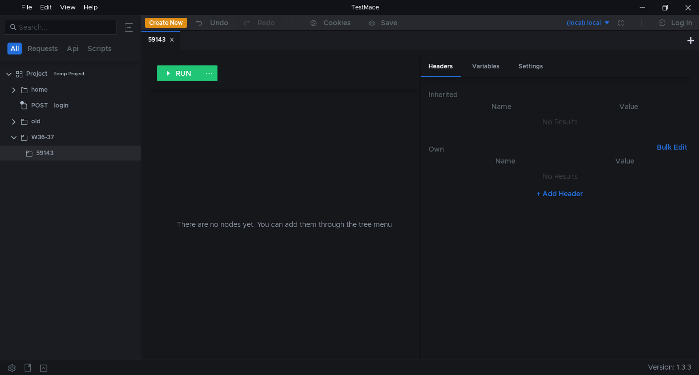
click at [174, 41] on icon at bounding box center [171, 39] width 5 height 5
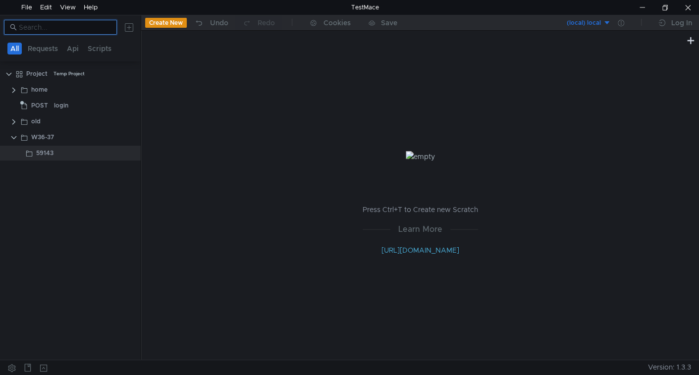
click at [76, 31] on input at bounding box center [65, 27] width 92 height 11
paste input "confirm"
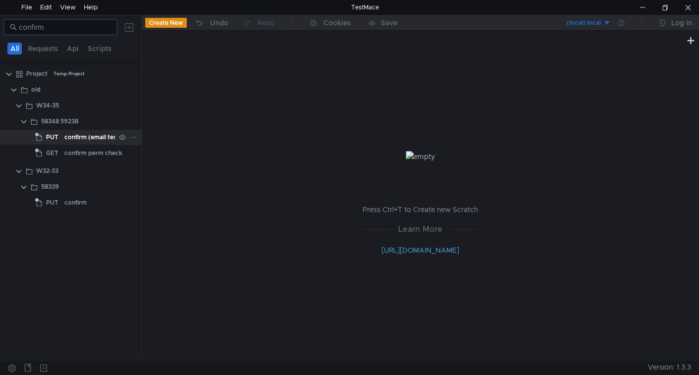
type input "confirm"
click at [86, 138] on div "confirm (email test)" at bounding box center [92, 137] width 57 height 15
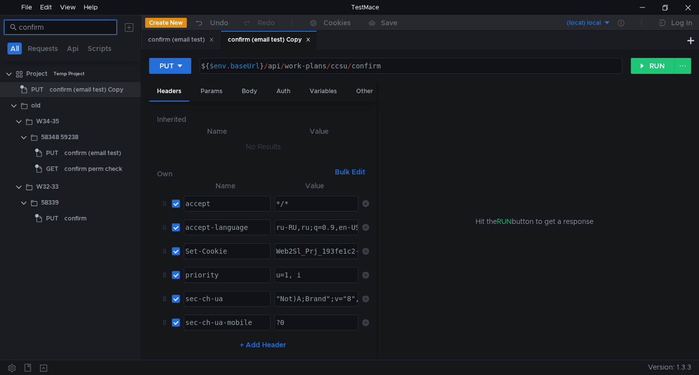
click at [58, 25] on input "confirm" at bounding box center [65, 27] width 92 height 11
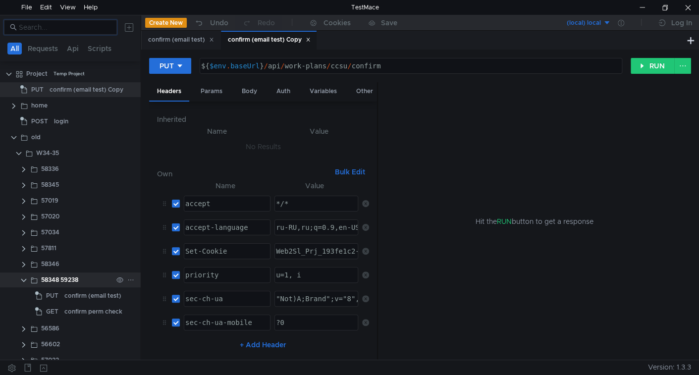
click at [24, 279] on clr-icon at bounding box center [24, 280] width 8 height 8
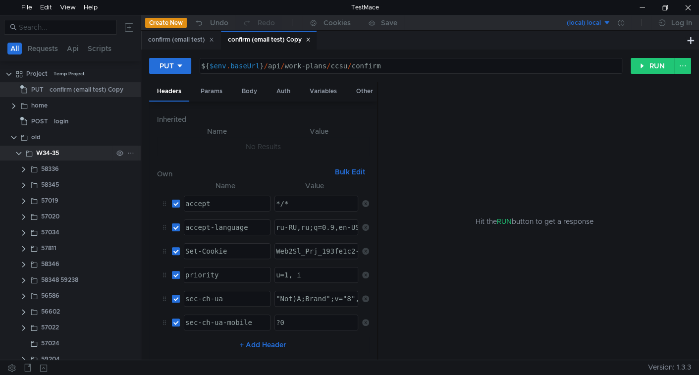
click at [19, 153] on clr-icon at bounding box center [19, 154] width 8 height 8
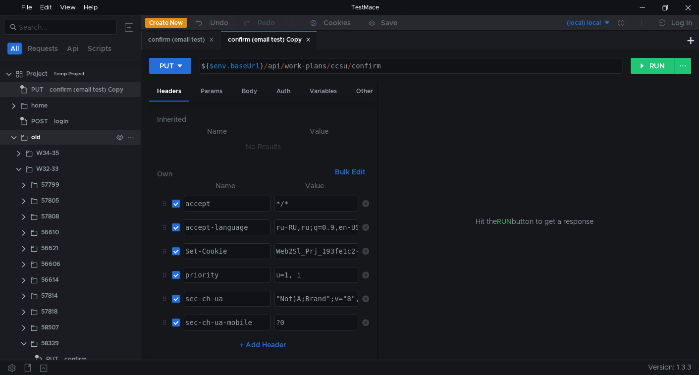
click at [11, 139] on clr-icon at bounding box center [14, 138] width 8 height 8
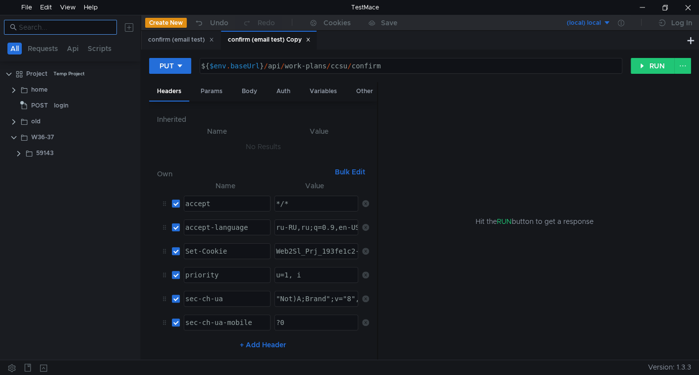
click at [60, 28] on input at bounding box center [65, 27] width 92 height 11
paste input "sendback"
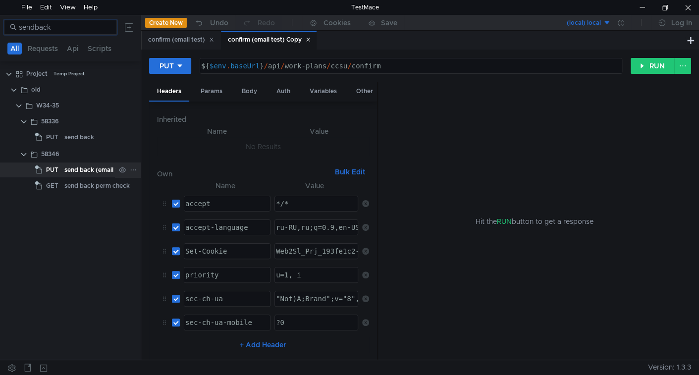
type input "sendback"
click at [83, 172] on div "send back (email test)" at bounding box center [96, 169] width 64 height 15
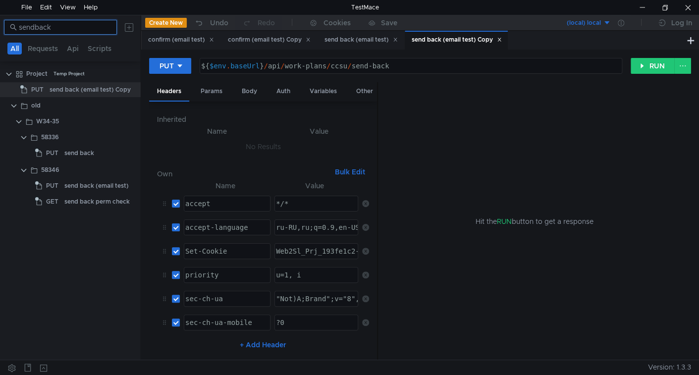
click at [69, 24] on input "sendback" at bounding box center [65, 27] width 92 height 11
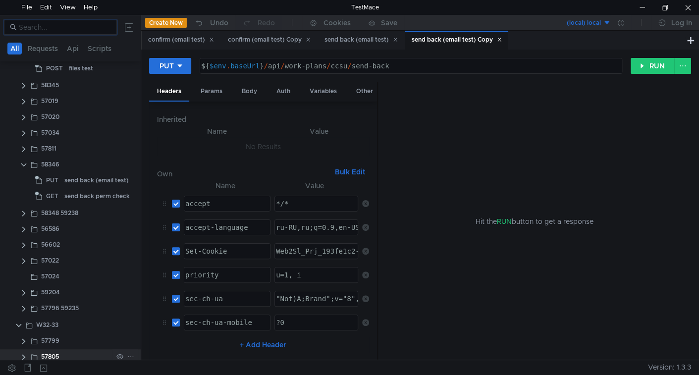
scroll to position [99, 0]
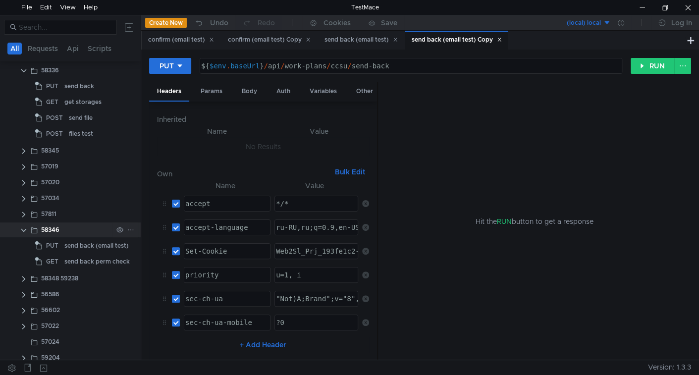
click at [21, 229] on clr-icon at bounding box center [24, 230] width 8 height 8
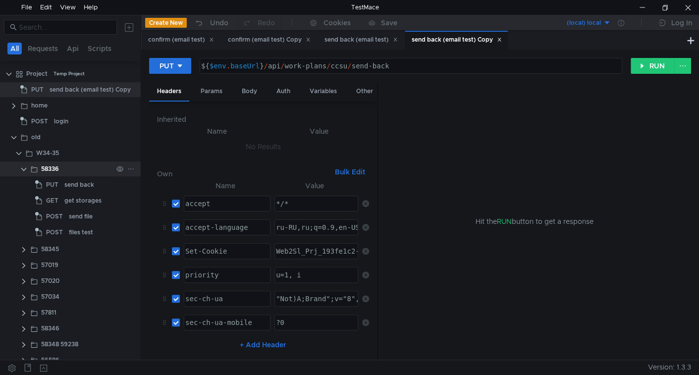
click at [22, 168] on clr-icon at bounding box center [24, 169] width 8 height 8
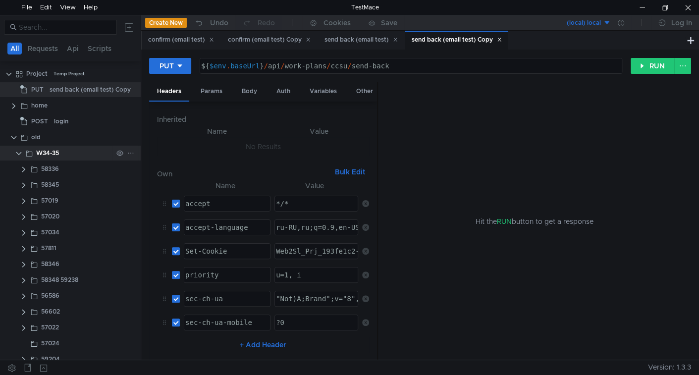
click at [15, 152] on clr-icon at bounding box center [19, 154] width 8 height 8
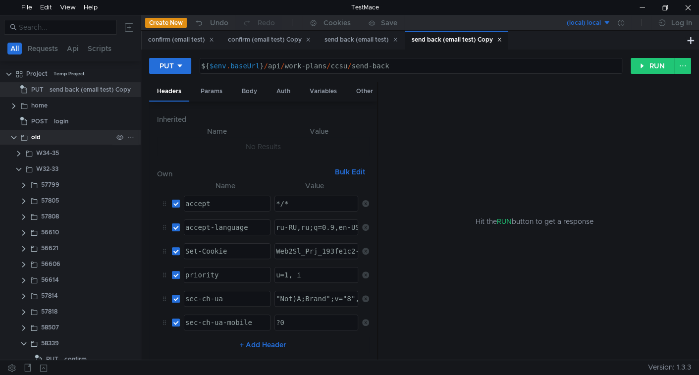
click at [11, 139] on clr-icon at bounding box center [14, 138] width 8 height 8
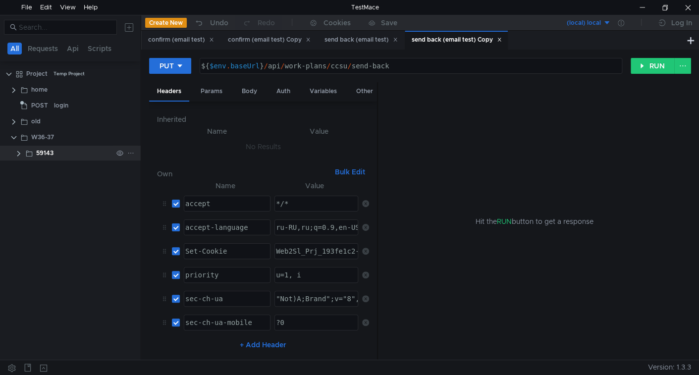
click at [19, 151] on clr-icon at bounding box center [19, 154] width 8 height 8
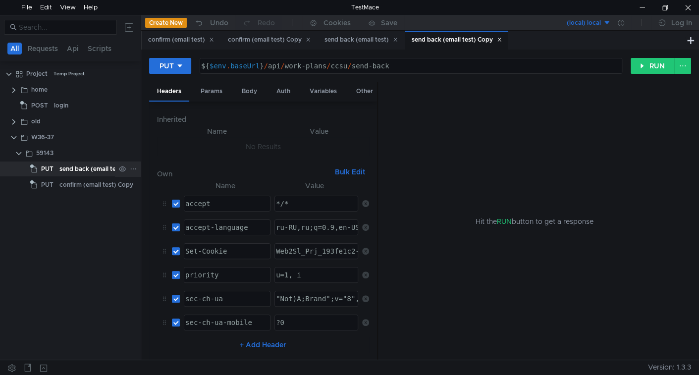
click at [71, 172] on div "send back (email test) Copy" at bounding box center [99, 168] width 81 height 15
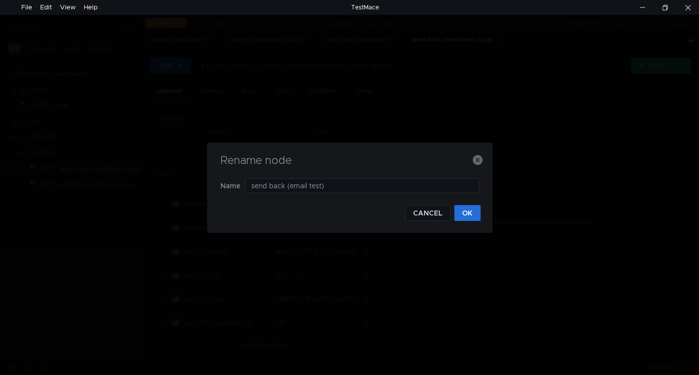
type input "send back (email test)"
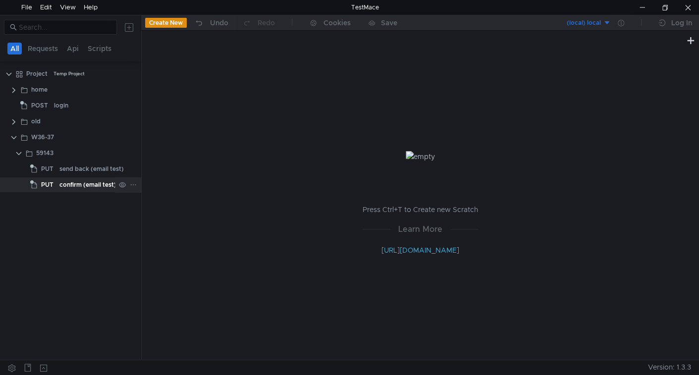
click at [72, 181] on div "confirm (email test) Copy" at bounding box center [96, 184] width 74 height 15
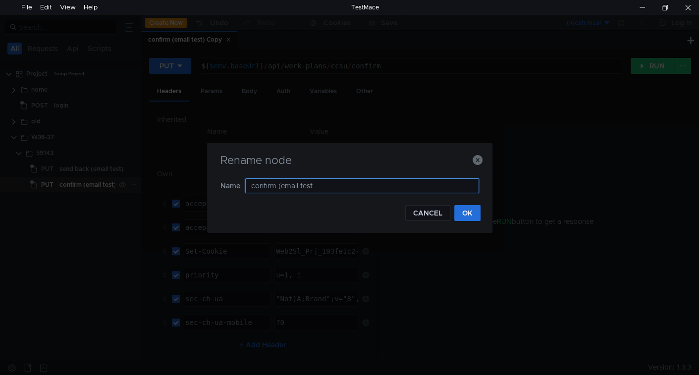
type input "confirm (email test)"
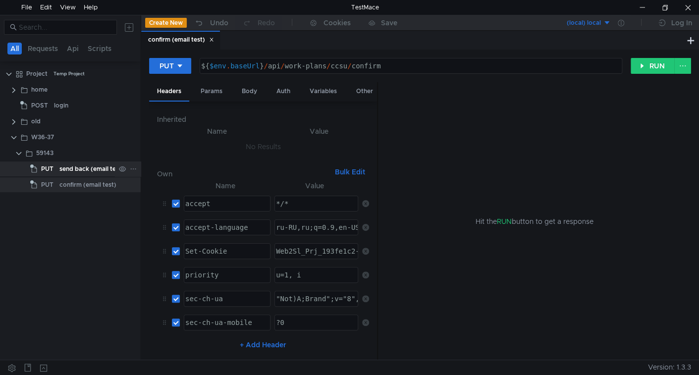
click at [87, 161] on div "send back (email test)" at bounding box center [91, 168] width 64 height 15
click at [213, 41] on icon at bounding box center [211, 39] width 3 height 3
click at [246, 93] on div "Body" at bounding box center [249, 91] width 31 height 18
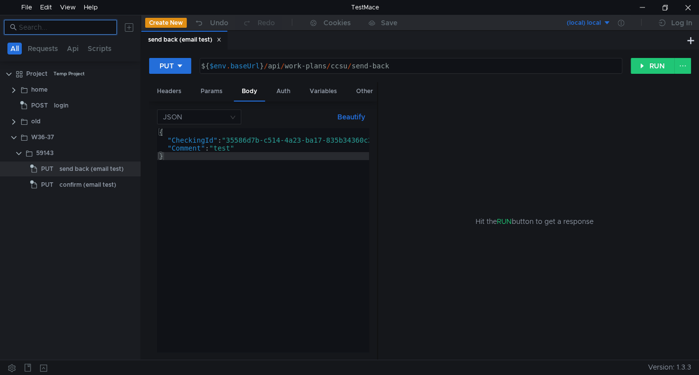
click at [78, 30] on input at bounding box center [65, 27] width 92 height 11
paste input "sendback"
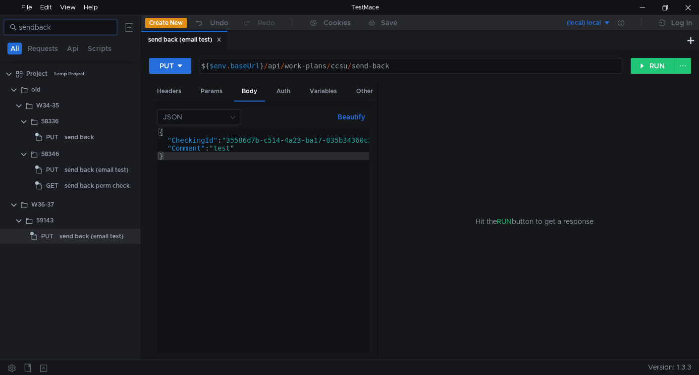
paste input "ubmit"
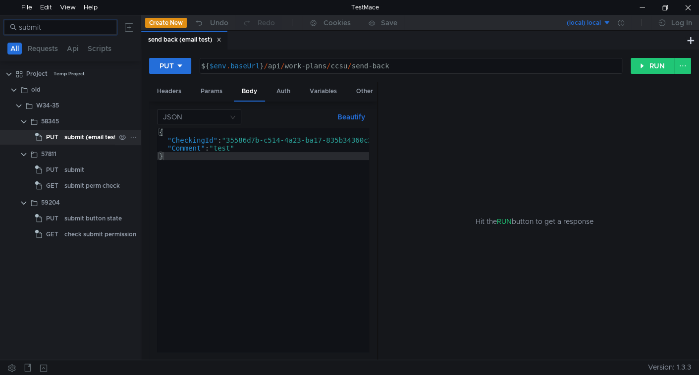
type input "submit"
click at [78, 141] on div "submit (email test)" at bounding box center [91, 137] width 54 height 15
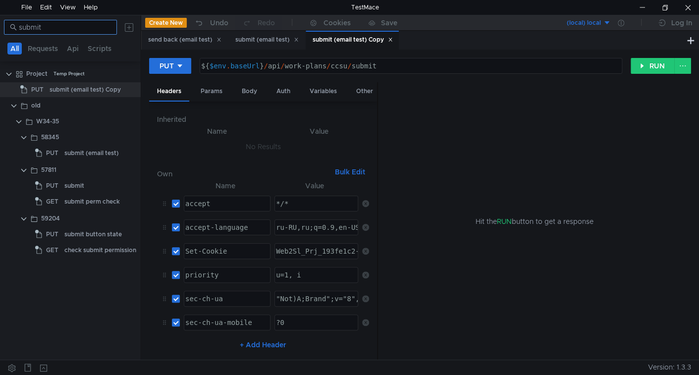
click at [75, 25] on input "submit" at bounding box center [65, 27] width 92 height 11
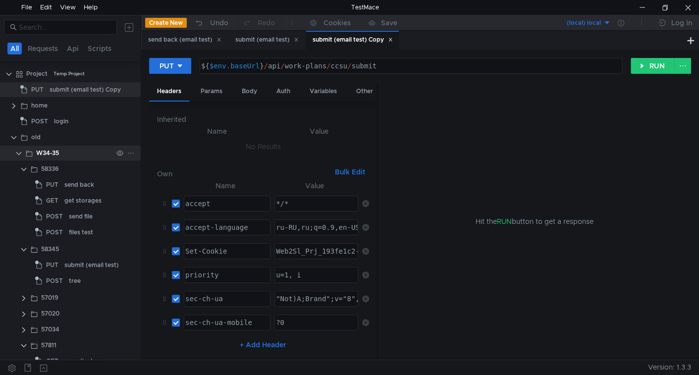
click at [19, 152] on clr-icon at bounding box center [19, 154] width 8 height 8
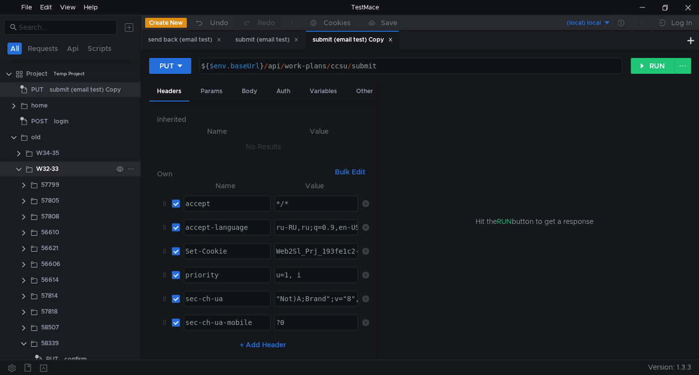
click at [19, 170] on clr-icon at bounding box center [19, 169] width 8 height 8
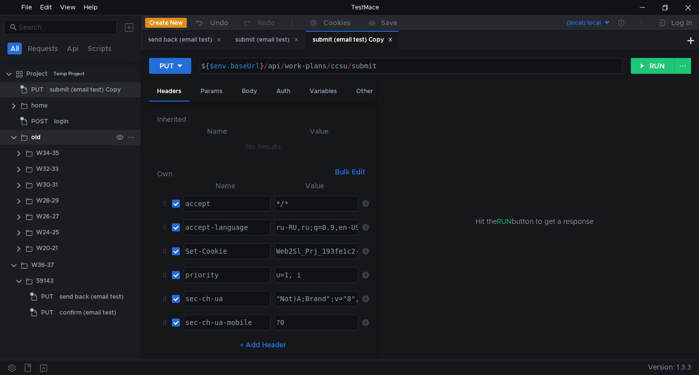
click at [13, 136] on clr-icon at bounding box center [14, 138] width 8 height 8
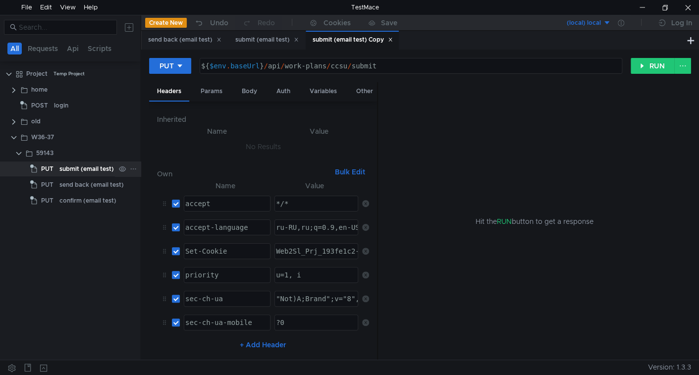
click at [87, 168] on div "submit (email test) Copy" at bounding box center [94, 168] width 71 height 15
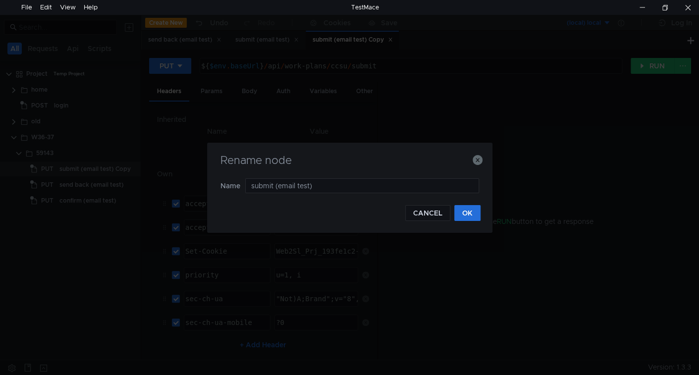
type input "submit (email test)"
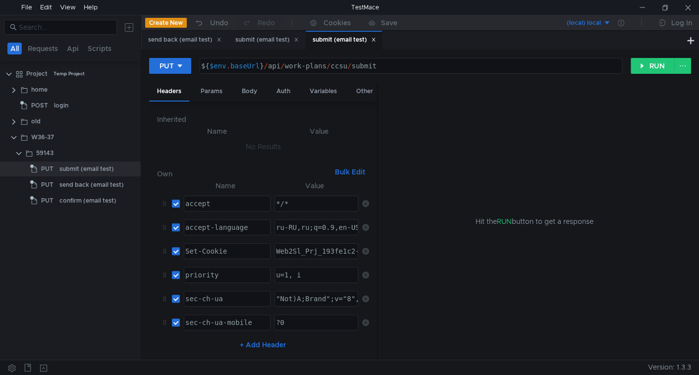
click at [453, 218] on div "Hit the RUN button to get a response" at bounding box center [534, 221] width 289 height 278
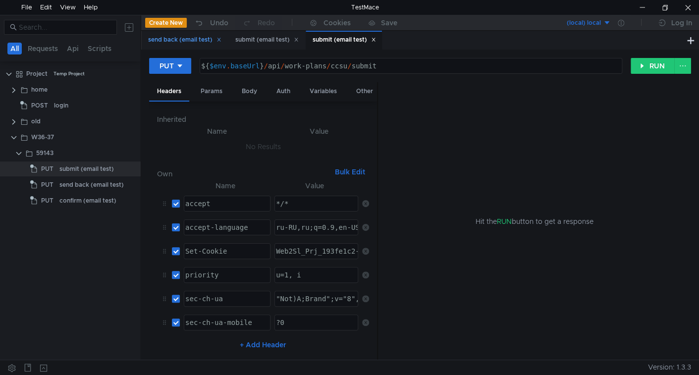
click at [221, 41] on icon at bounding box center [218, 39] width 3 height 3
click at [211, 38] on icon at bounding box center [209, 39] width 5 height 5
click at [650, 61] on button "RUN" at bounding box center [652, 66] width 44 height 16
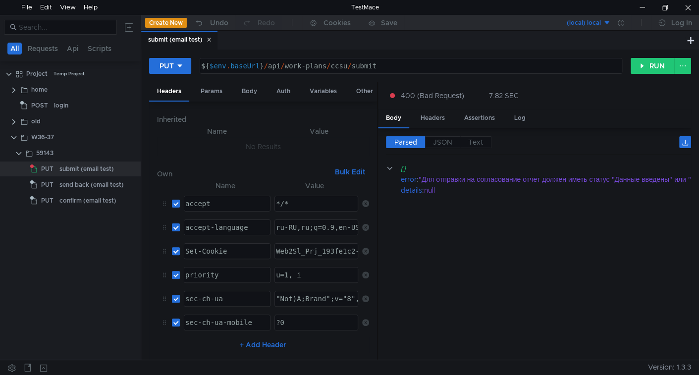
click at [441, 148] on div "Parsed JSON Text" at bounding box center [538, 145] width 305 height 19
click at [443, 145] on span "JSON" at bounding box center [442, 142] width 19 height 9
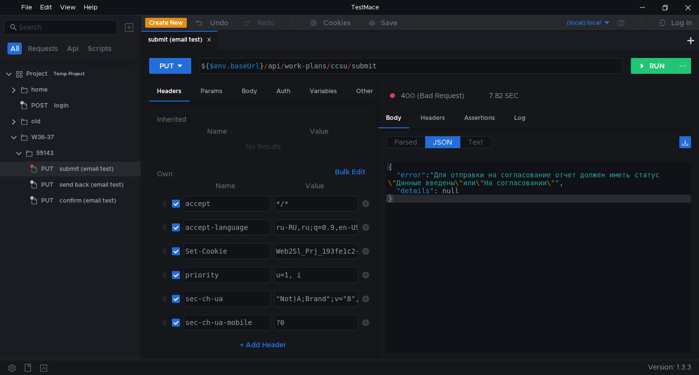
click at [441, 144] on span "JSON" at bounding box center [442, 142] width 19 height 9
drag, startPoint x: 648, startPoint y: 70, endPoint x: 622, endPoint y: 87, distance: 30.4
click at [646, 71] on button "RUN" at bounding box center [652, 66] width 44 height 16
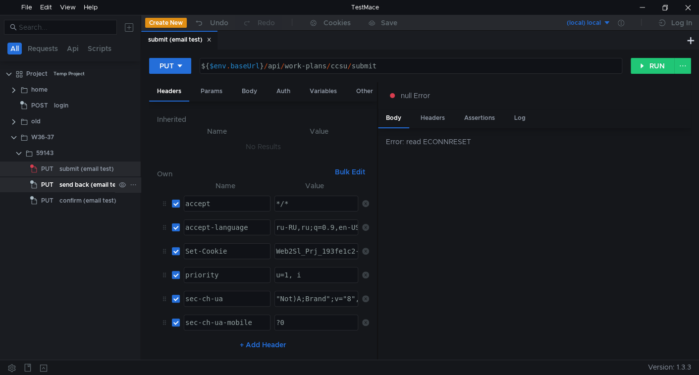
click at [75, 181] on div "send back (email test)" at bounding box center [91, 184] width 64 height 15
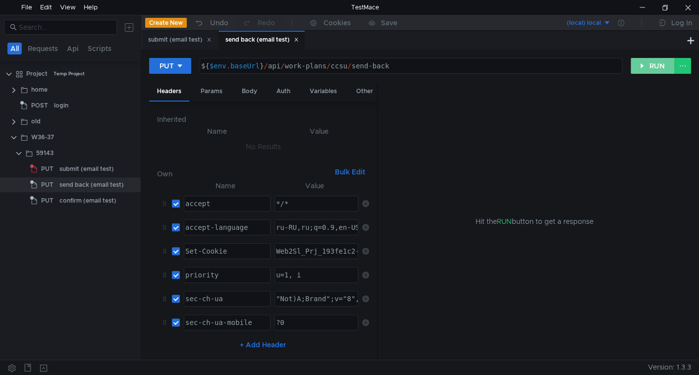
click at [649, 64] on button "RUN" at bounding box center [652, 66] width 44 height 16
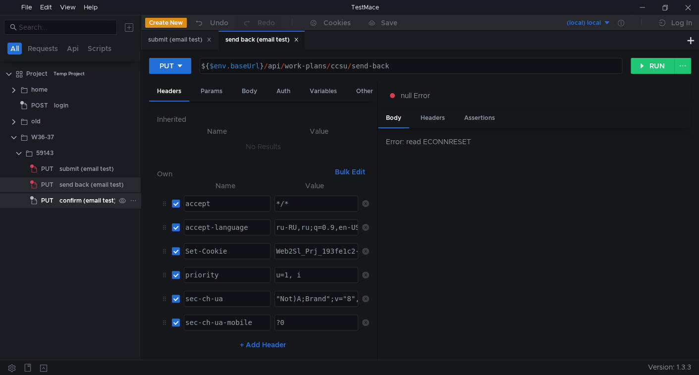
click at [86, 197] on div "confirm (email test)" at bounding box center [87, 200] width 57 height 15
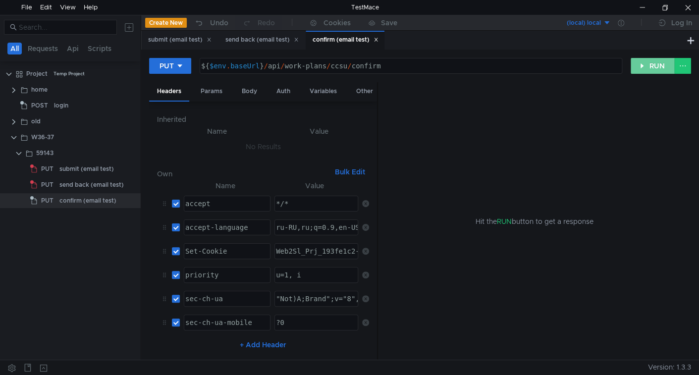
click at [647, 69] on button "RUN" at bounding box center [652, 66] width 44 height 16
